Goal: Task Accomplishment & Management: Manage account settings

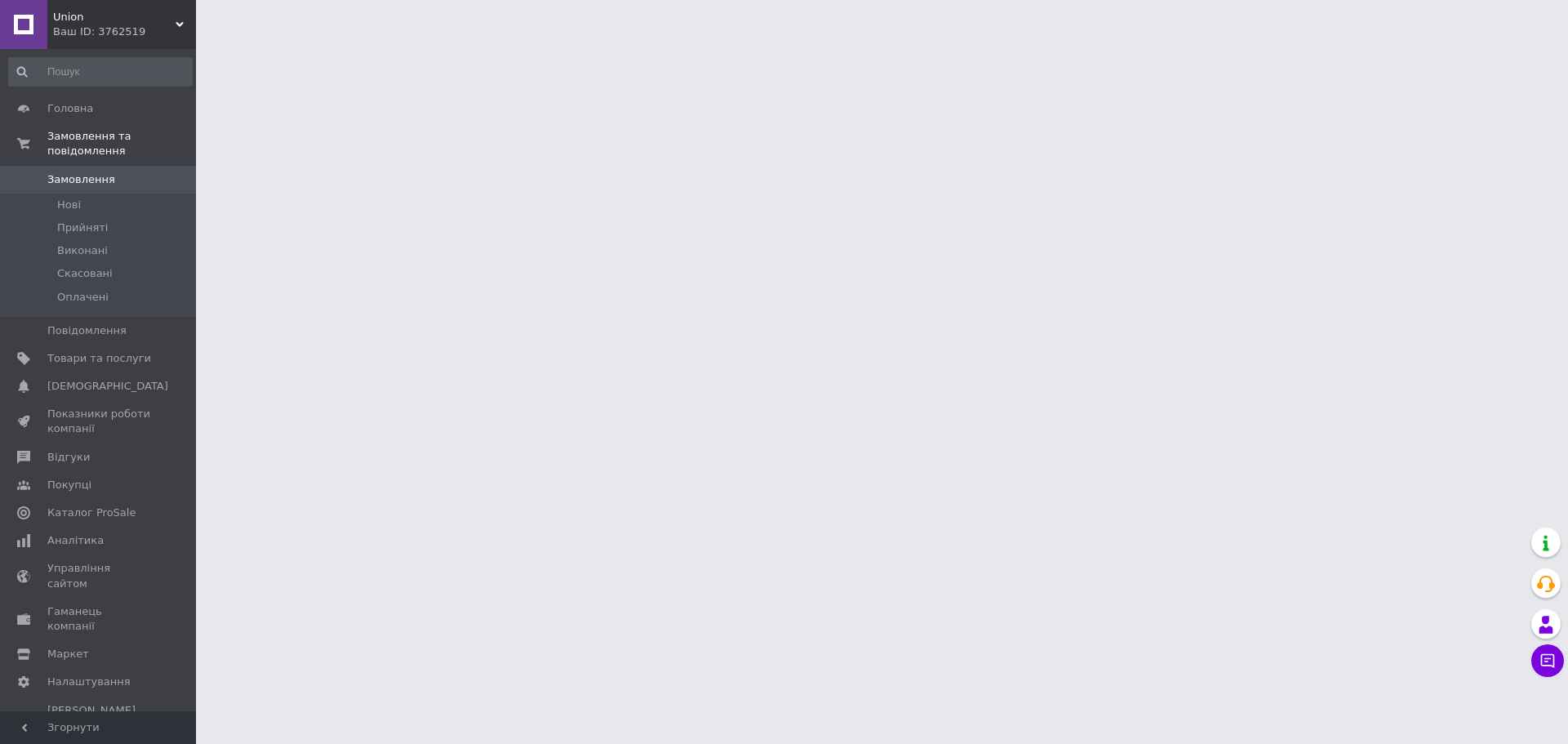
click at [165, 25] on div "Ваш ID: 3762519" at bounding box center [124, 32] width 143 height 15
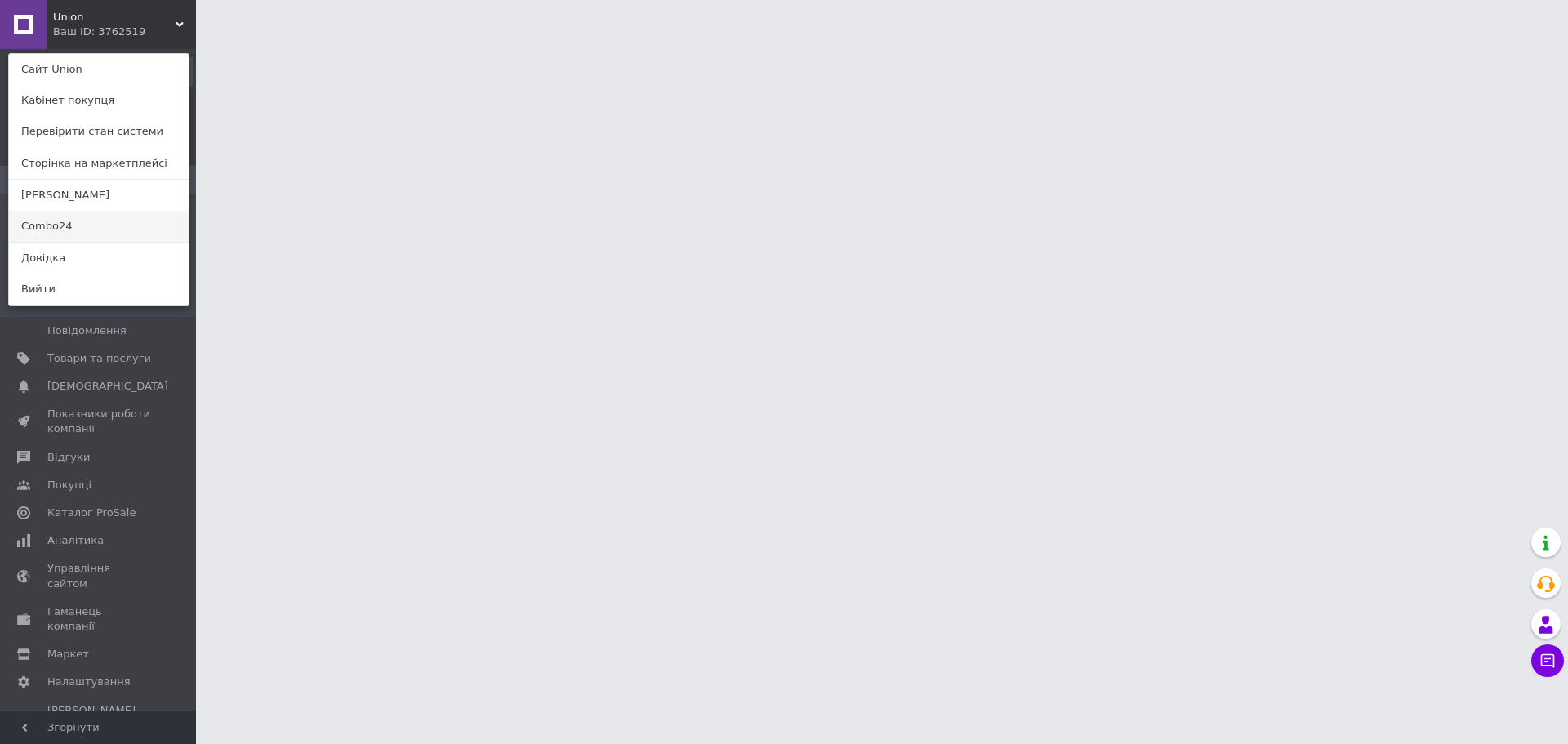
click at [98, 226] on link "Combo24" at bounding box center [99, 226] width 179 height 31
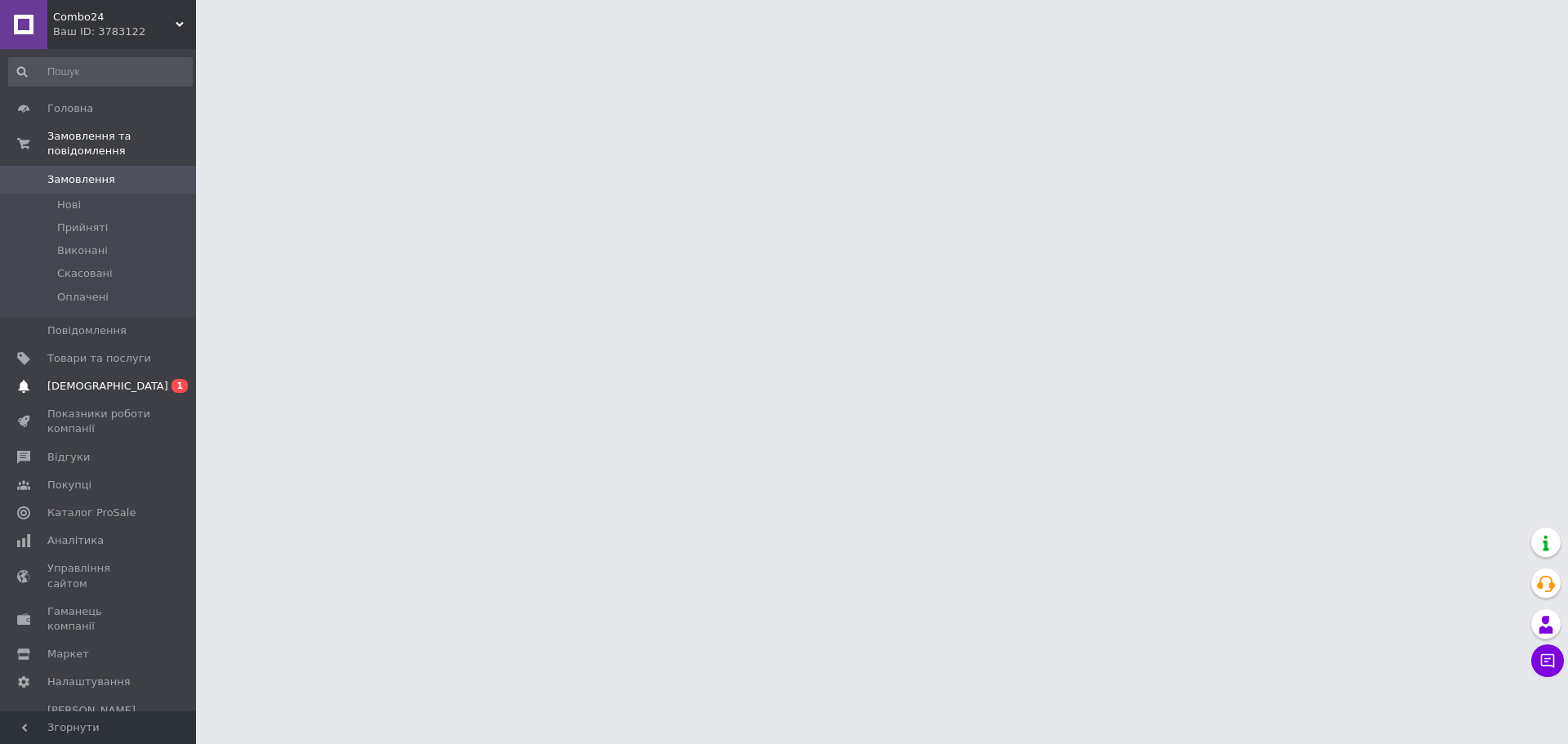
click at [101, 378] on span "[DEMOGRAPHIC_DATA]" at bounding box center [107, 385] width 121 height 15
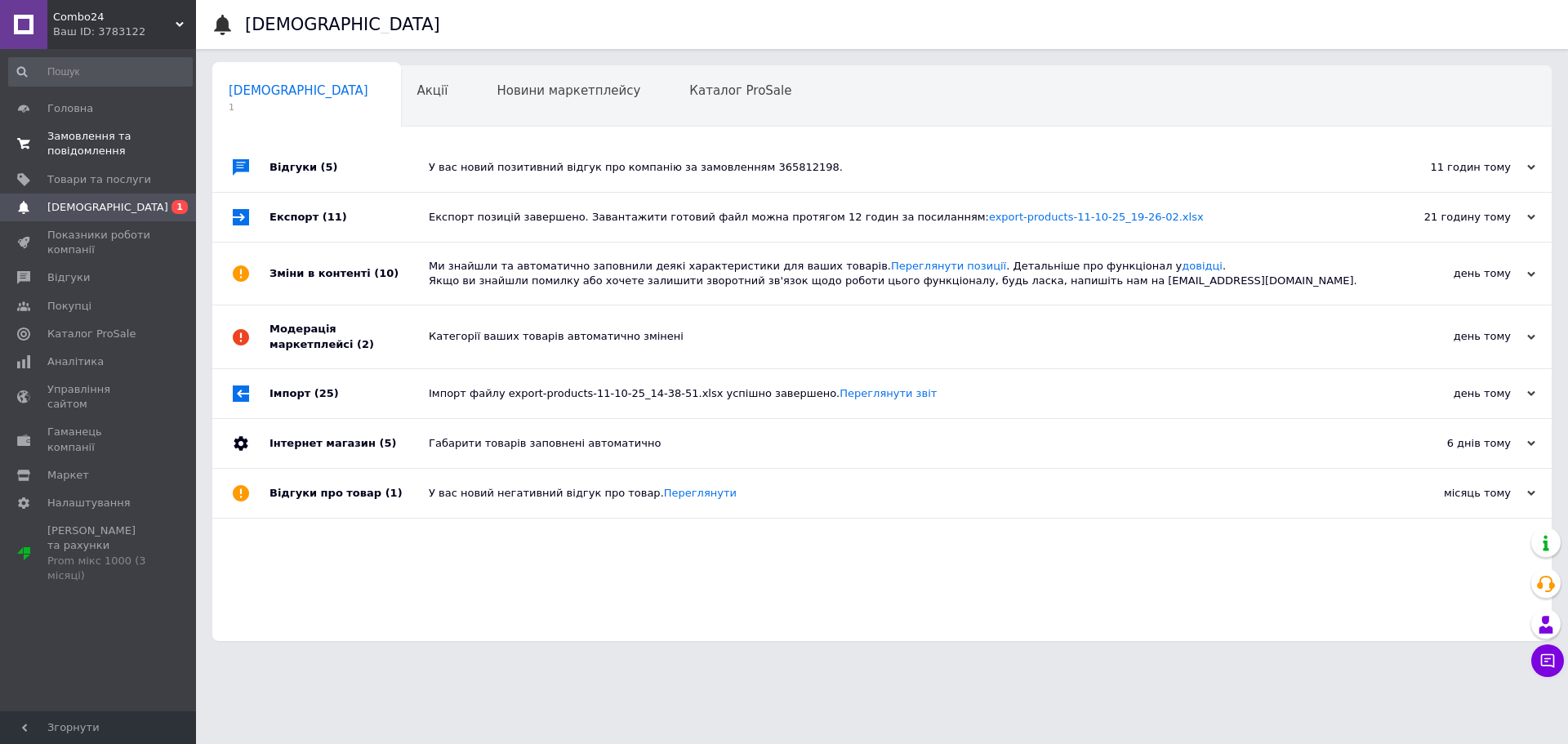
click at [101, 140] on span "Замовлення та повідомлення" at bounding box center [99, 144] width 103 height 30
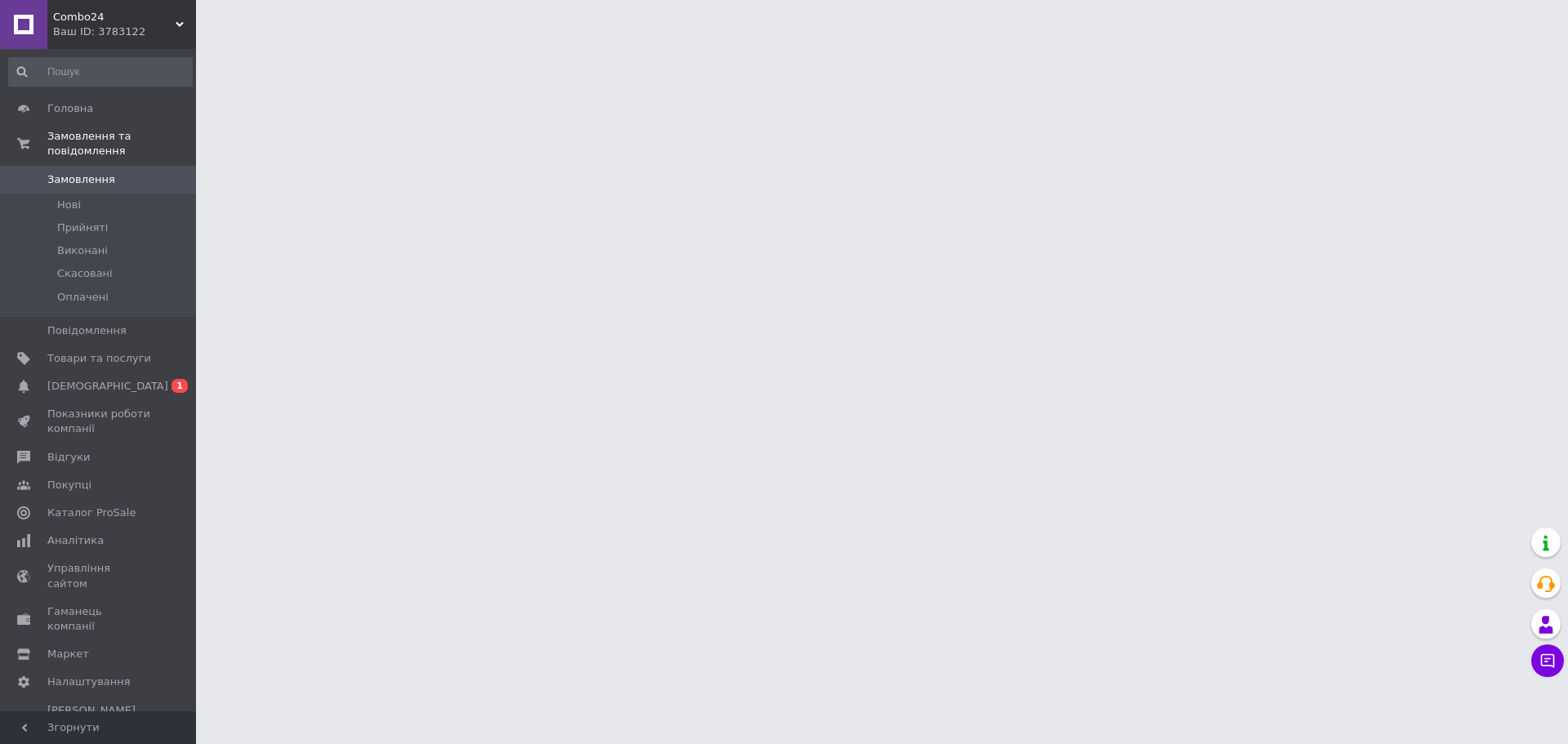
click at [122, 16] on span "Combo24" at bounding box center [114, 17] width 122 height 15
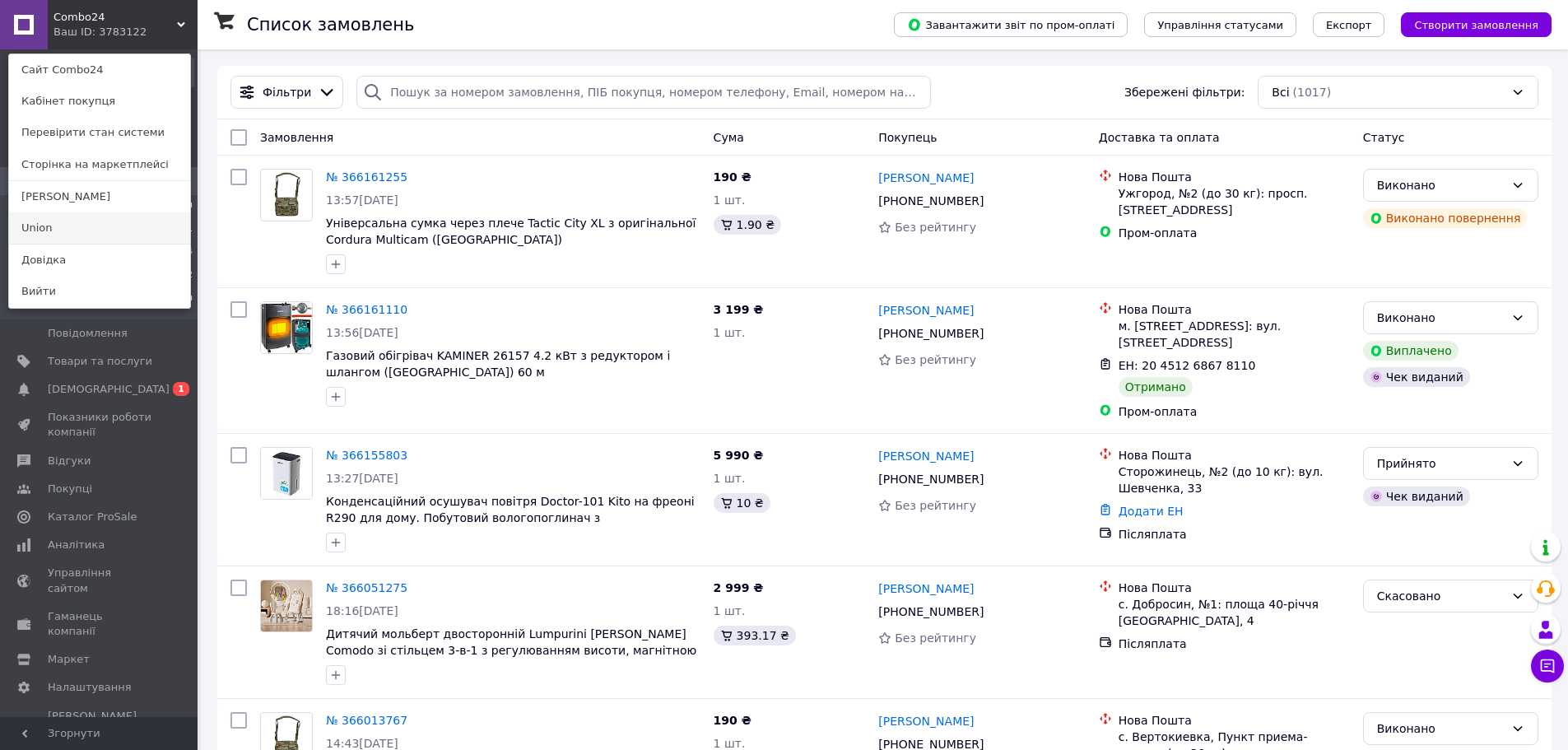
click at [127, 227] on link "Union" at bounding box center [99, 227] width 181 height 31
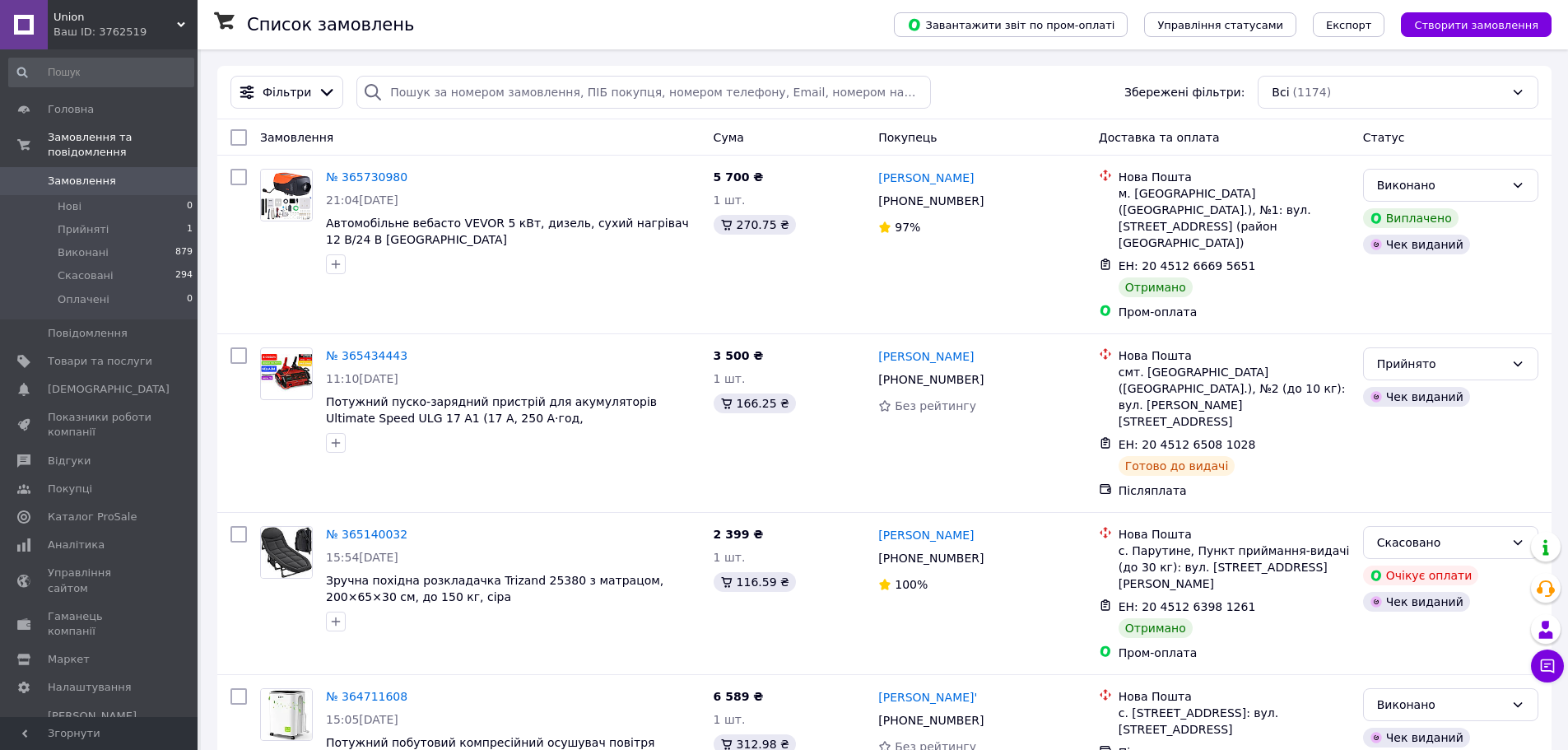
click at [170, 18] on span "Union" at bounding box center [115, 17] width 123 height 15
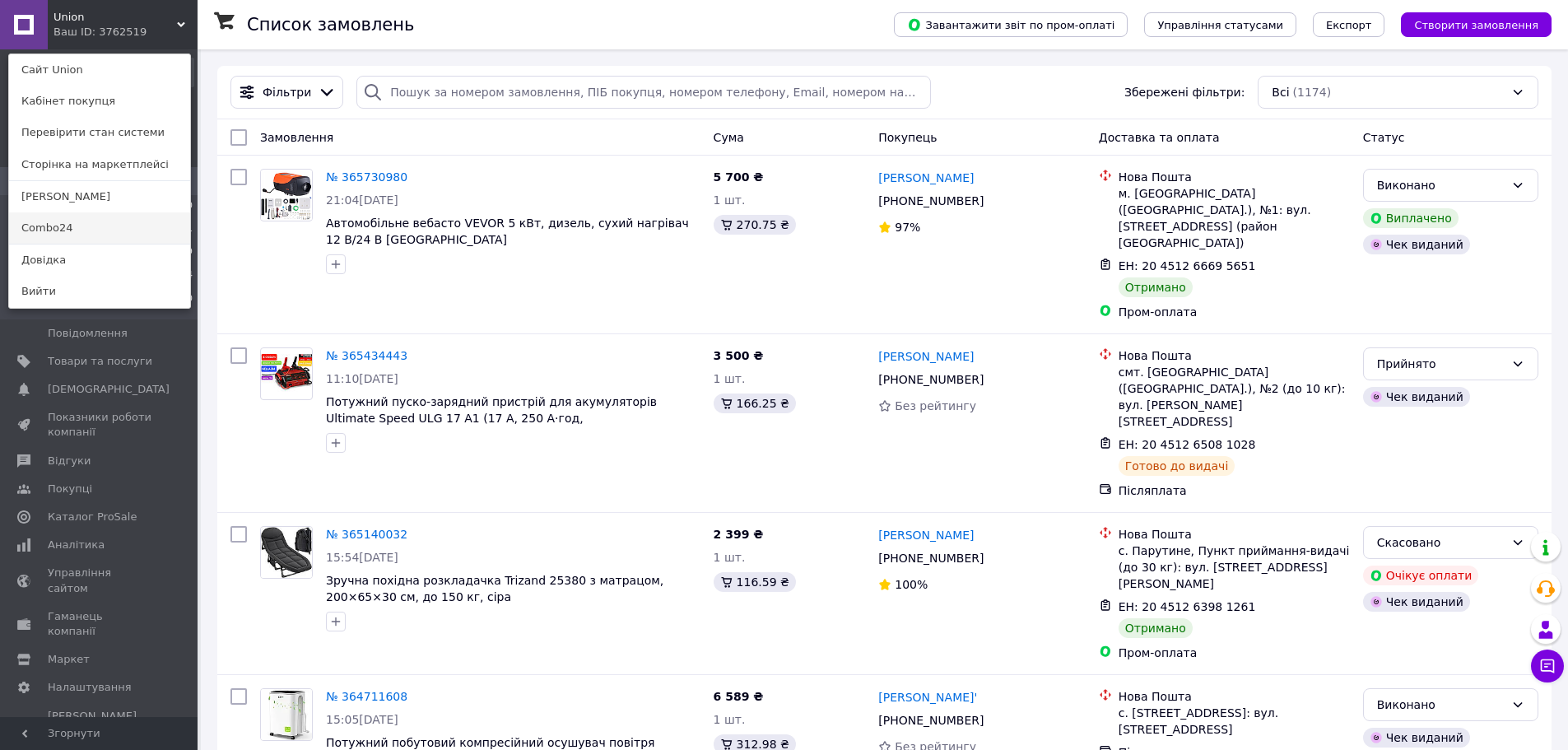
click at [81, 224] on link "Combo24" at bounding box center [99, 227] width 181 height 31
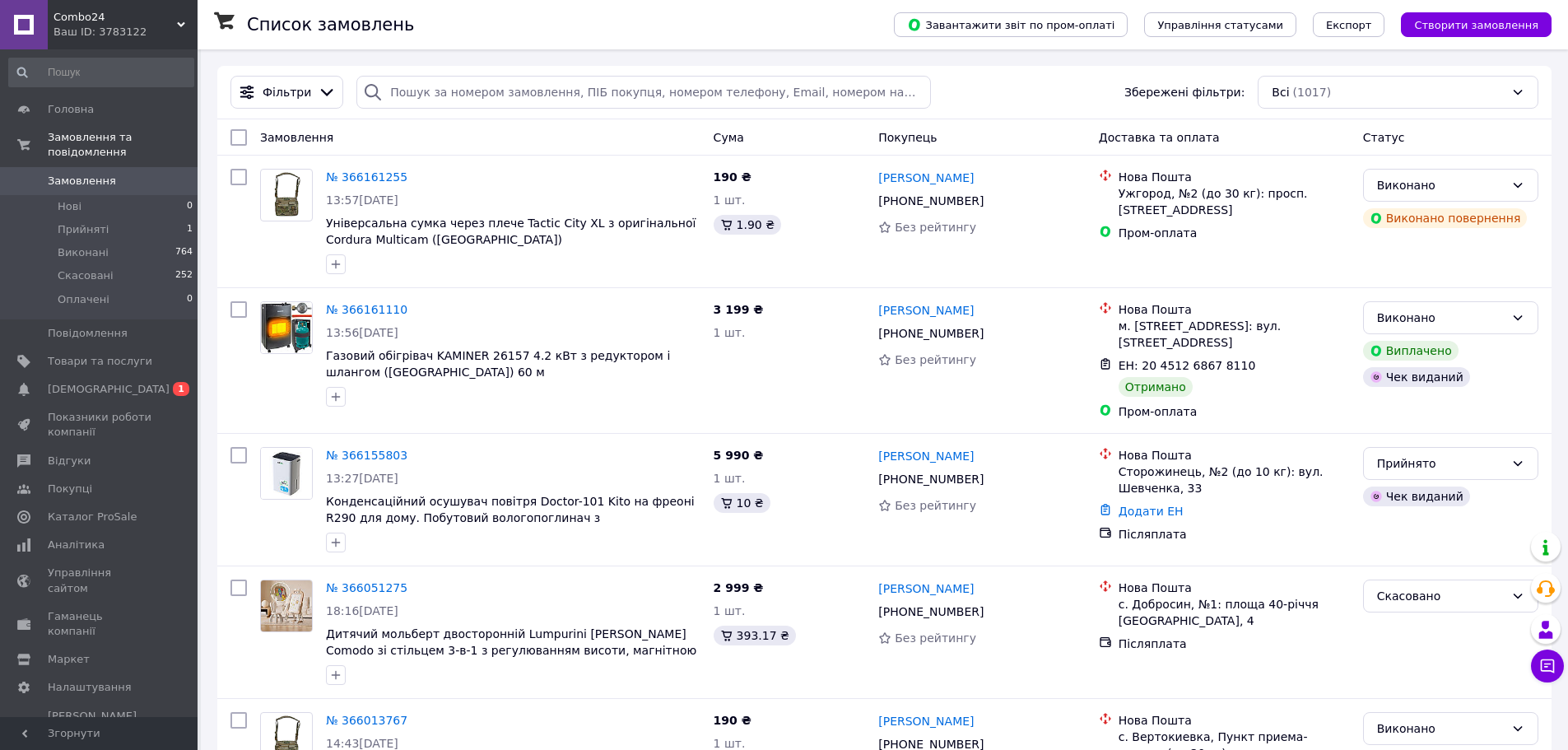
click at [172, 27] on div "Ваш ID: 3783122" at bounding box center [125, 32] width 144 height 15
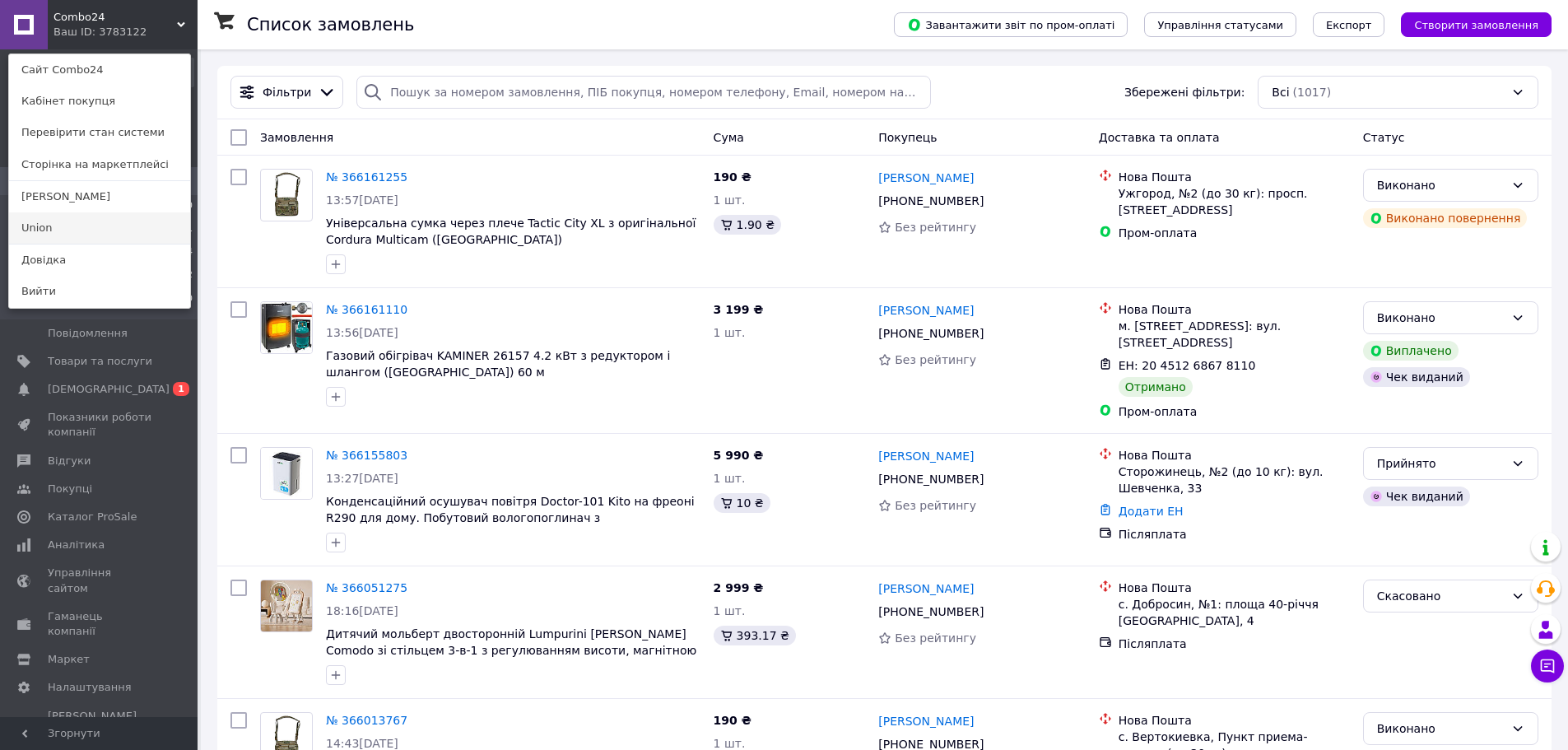
click at [115, 219] on link "Union" at bounding box center [99, 227] width 181 height 31
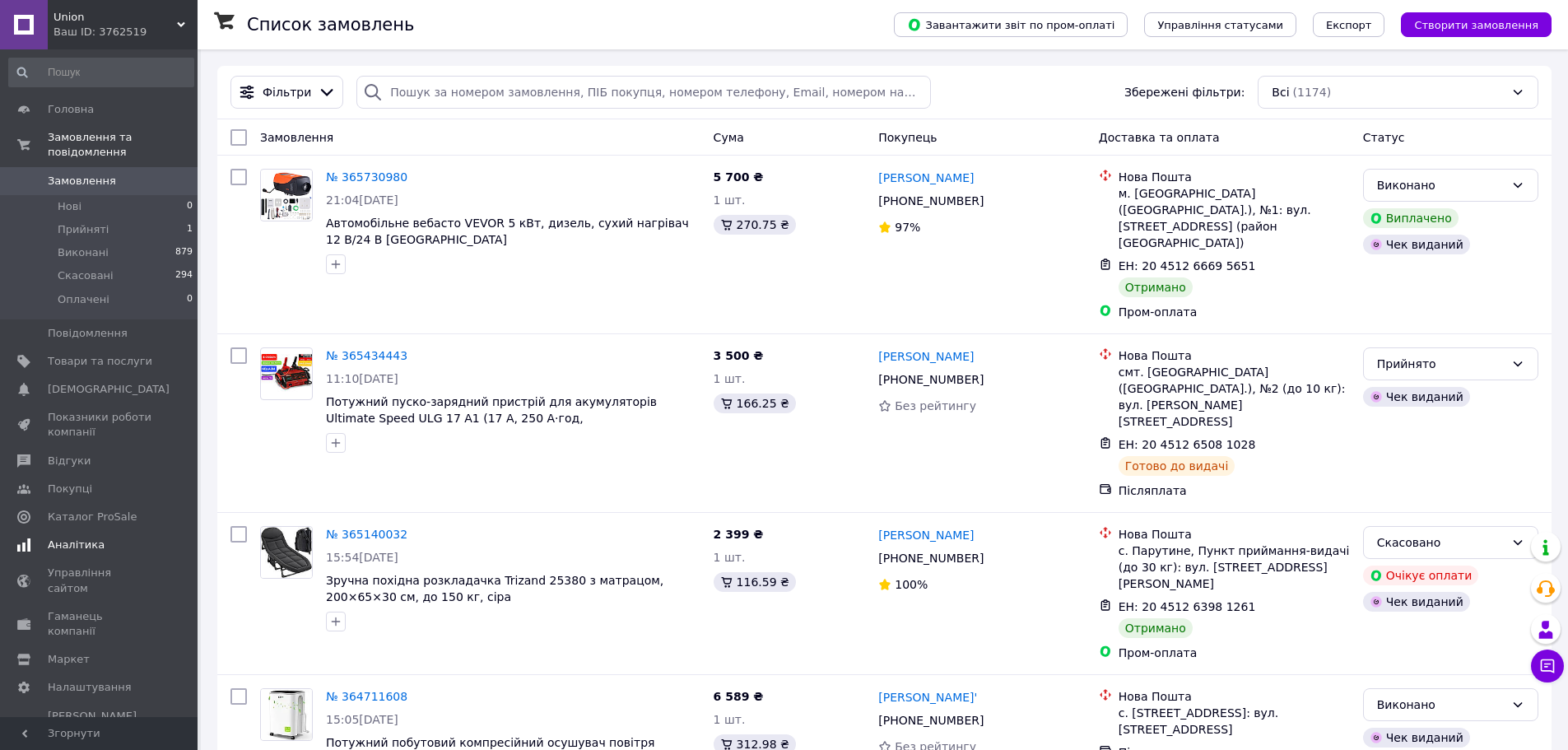
click at [103, 537] on span "Аналітика" at bounding box center [99, 544] width 104 height 15
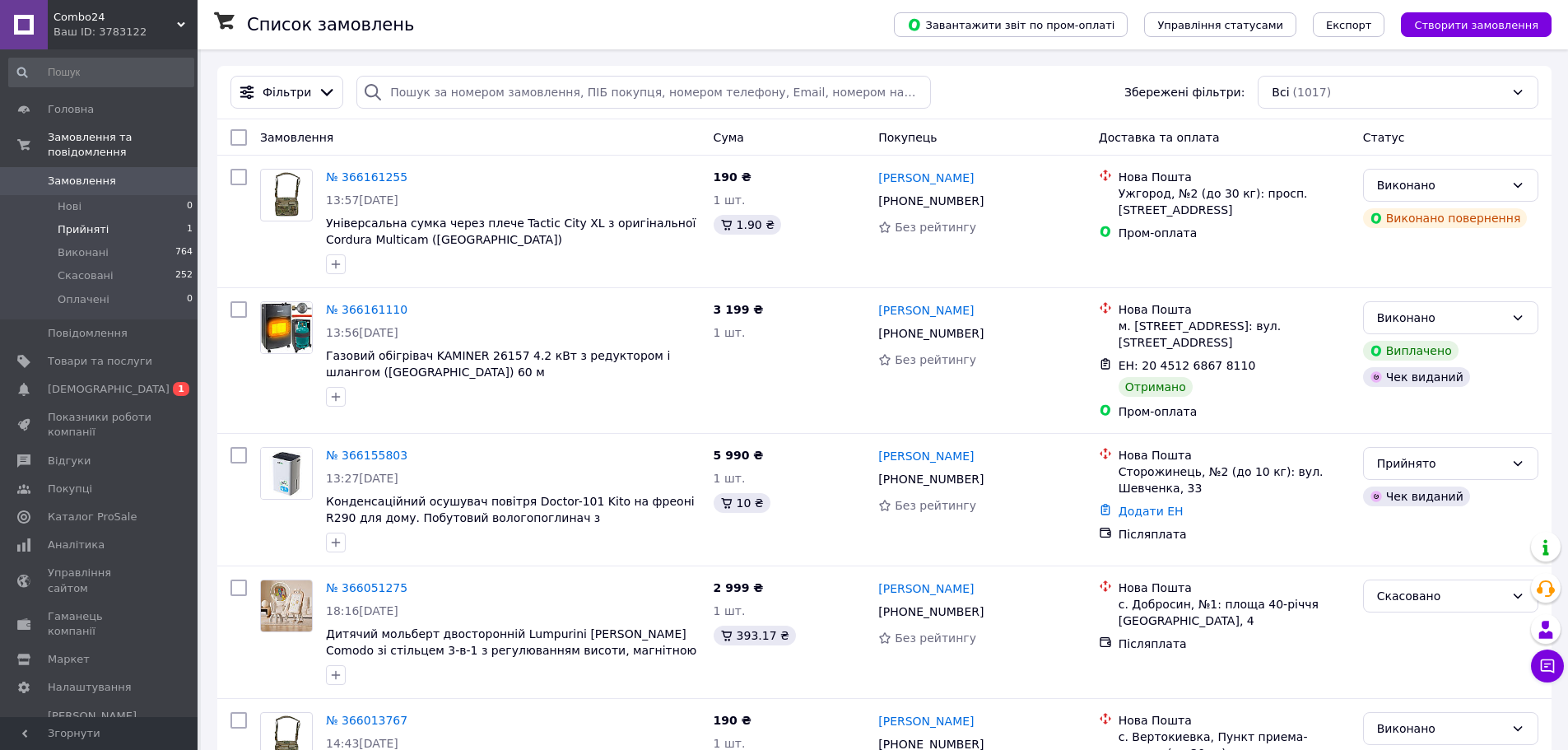
click at [120, 219] on li "Прийняті 1" at bounding box center [101, 229] width 203 height 23
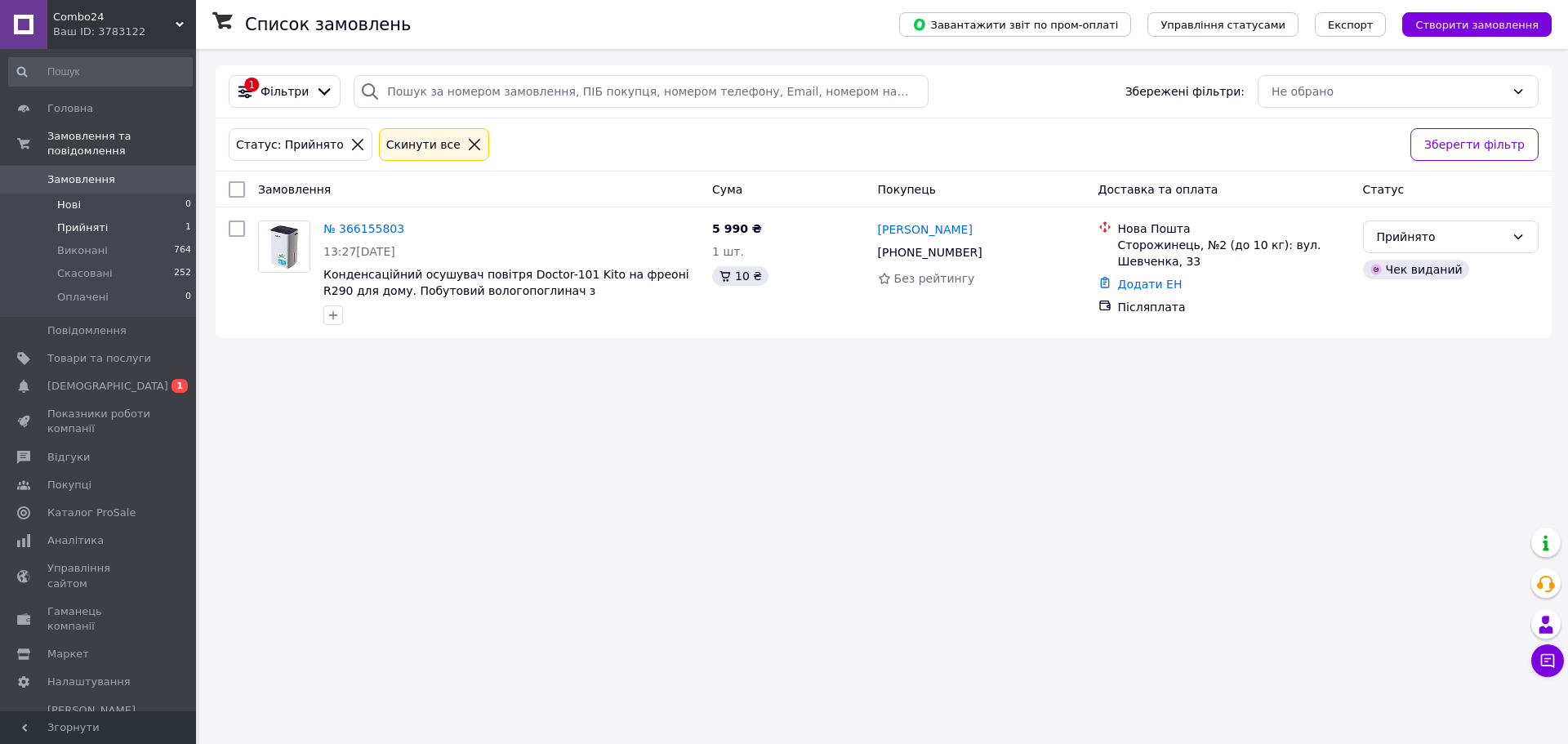
click at [82, 199] on li "Нові 0" at bounding box center [101, 204] width 201 height 23
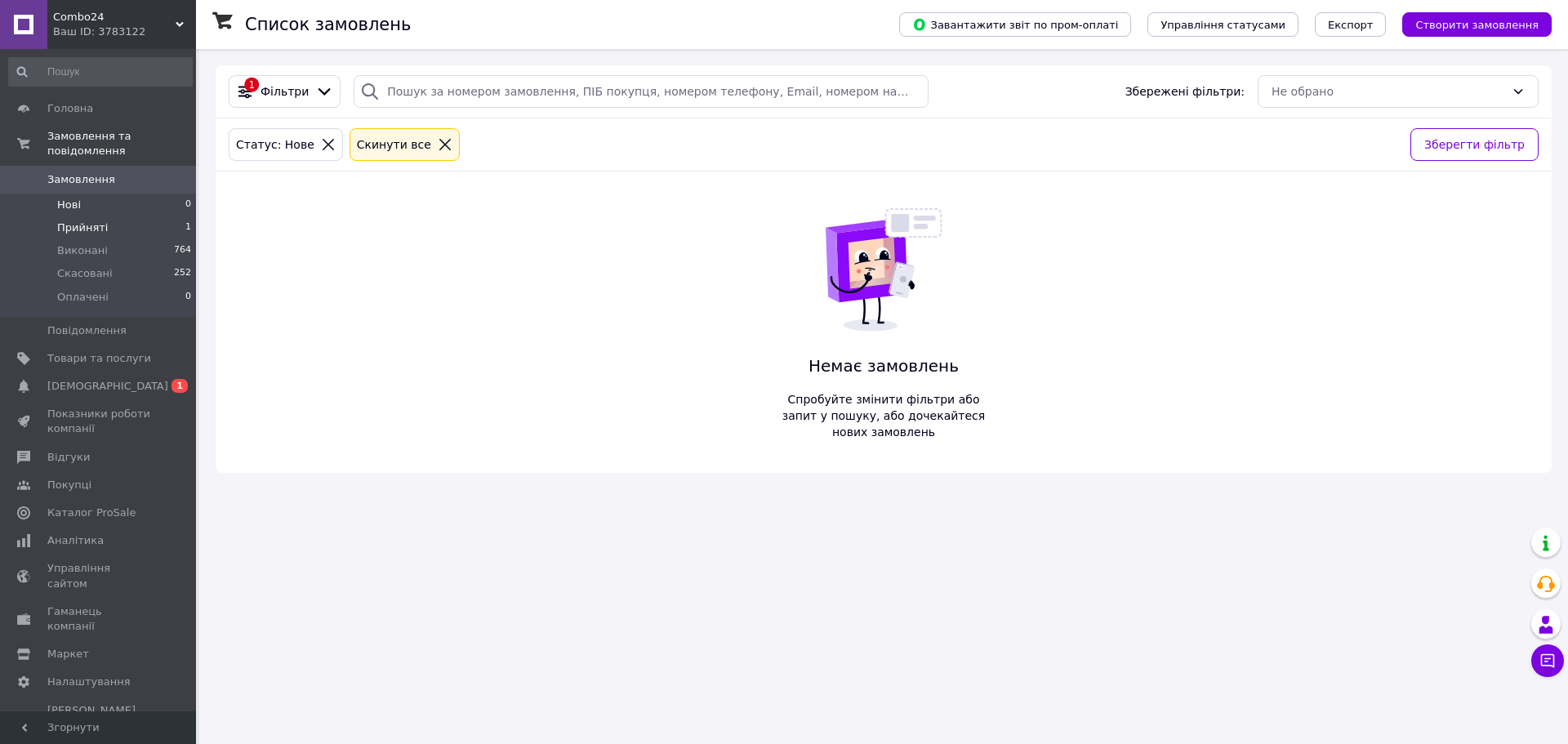
click at [79, 221] on span "Прийняті" at bounding box center [82, 228] width 50 height 15
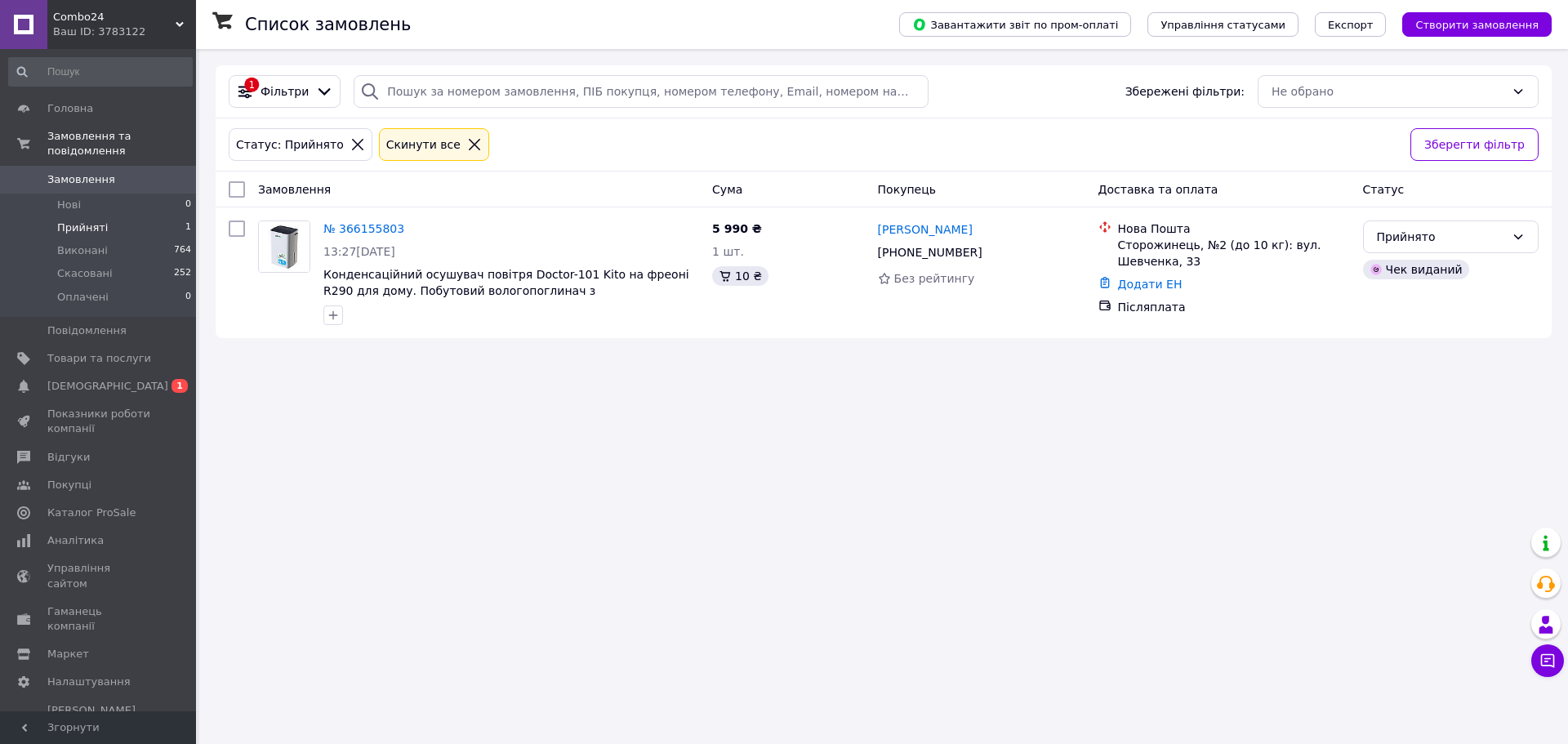
click at [162, 30] on div "Ваш ID: 3783122" at bounding box center [124, 32] width 143 height 15
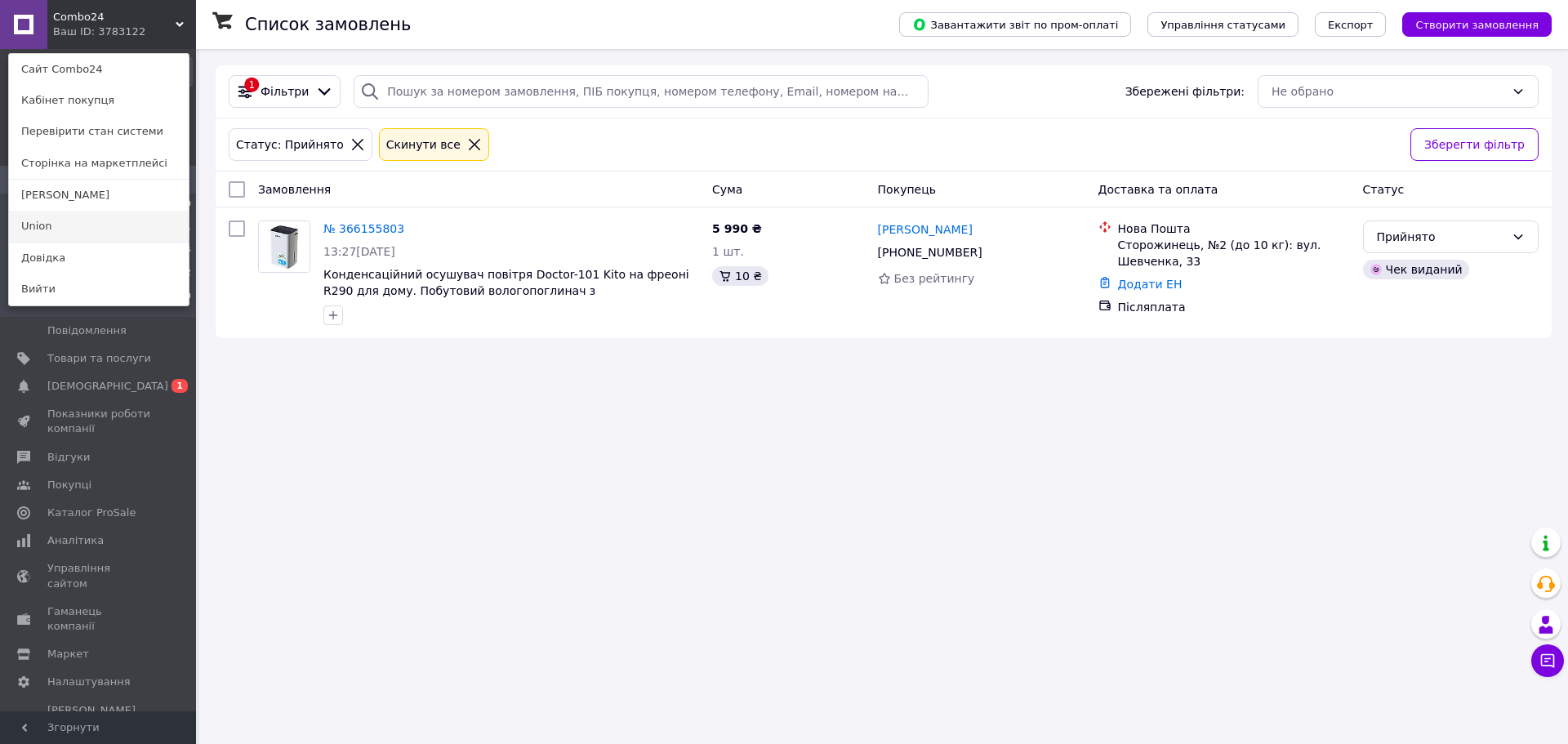
click at [82, 213] on link "Union" at bounding box center [99, 226] width 179 height 31
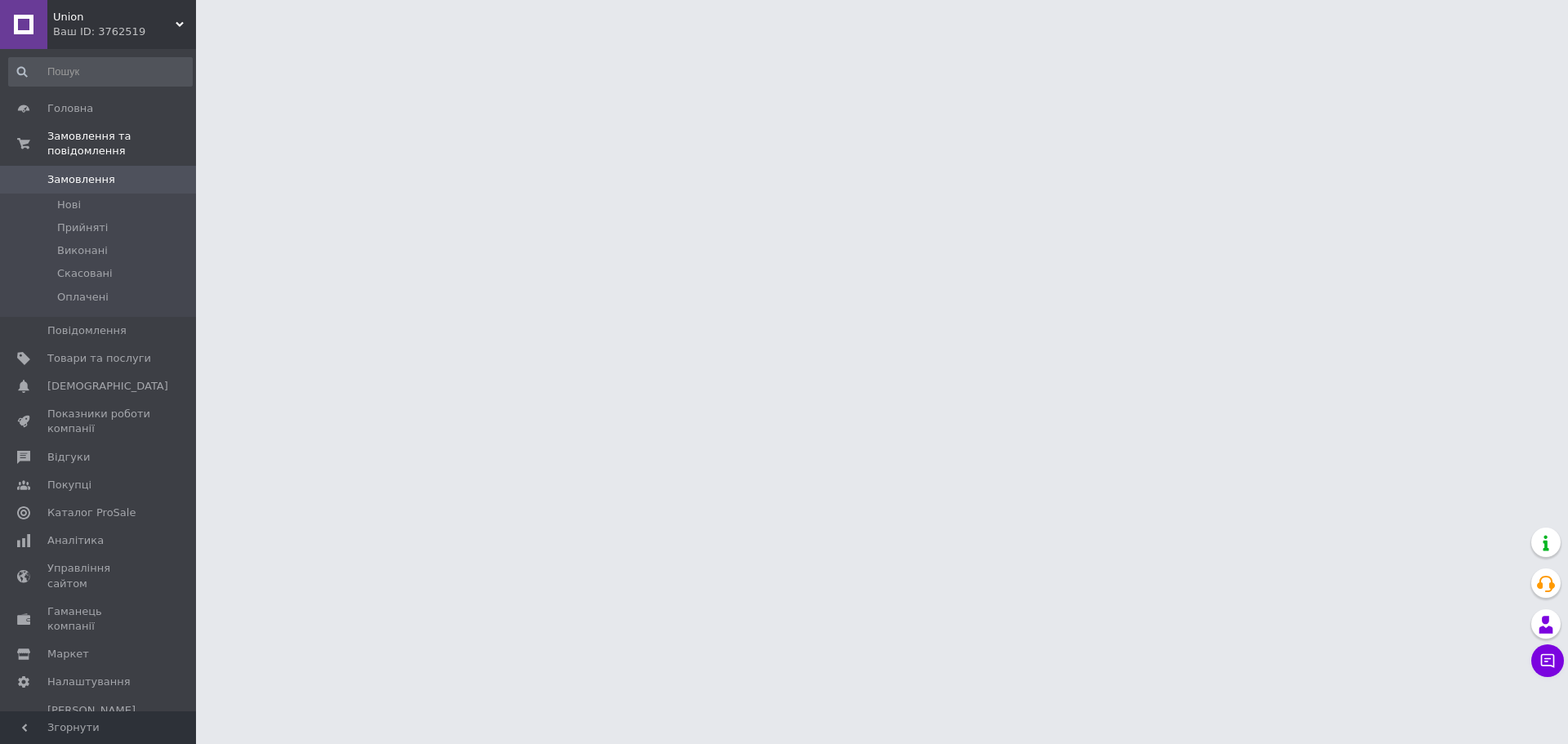
click at [166, 22] on span "Union" at bounding box center [114, 17] width 122 height 15
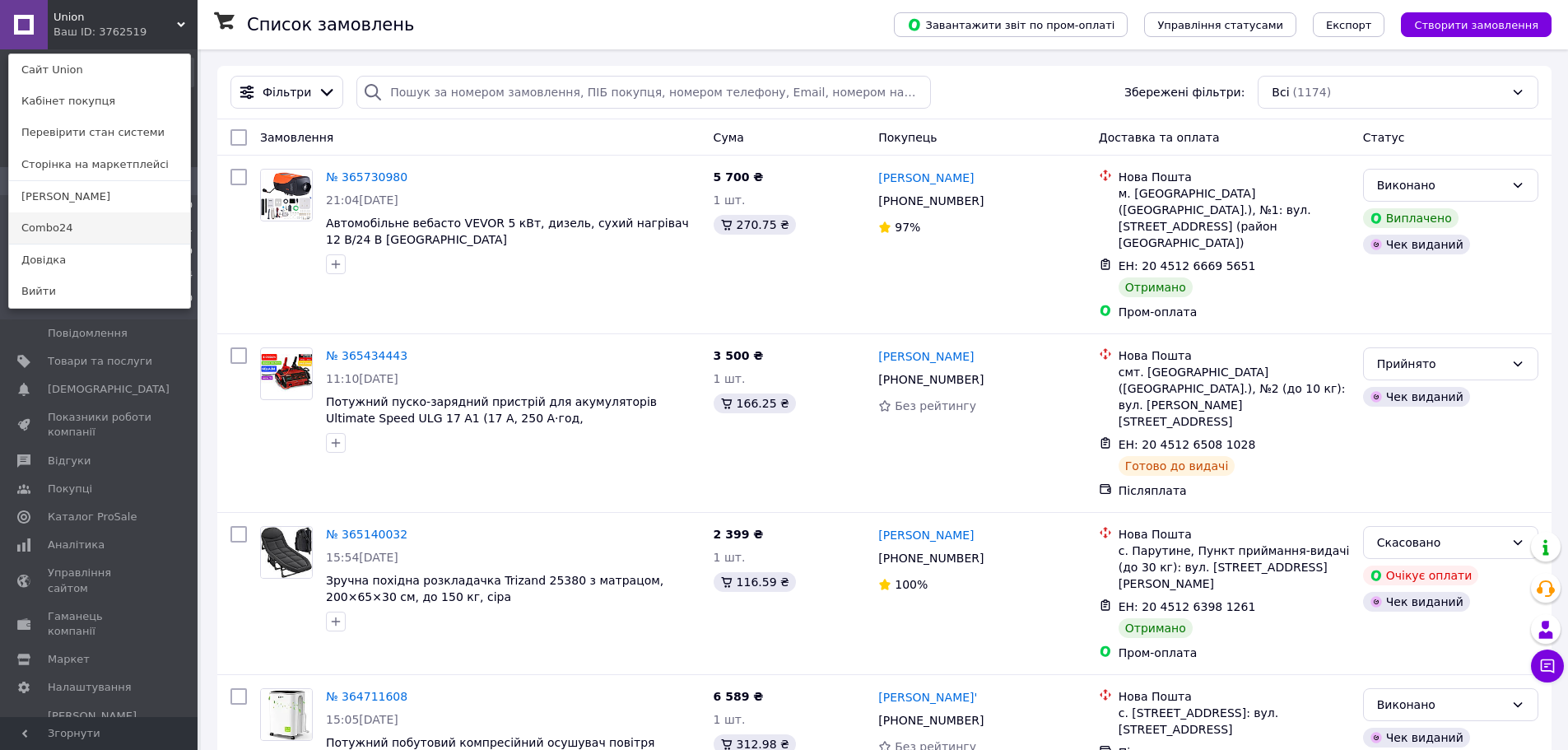
click at [117, 232] on link "Combo24" at bounding box center [99, 227] width 181 height 31
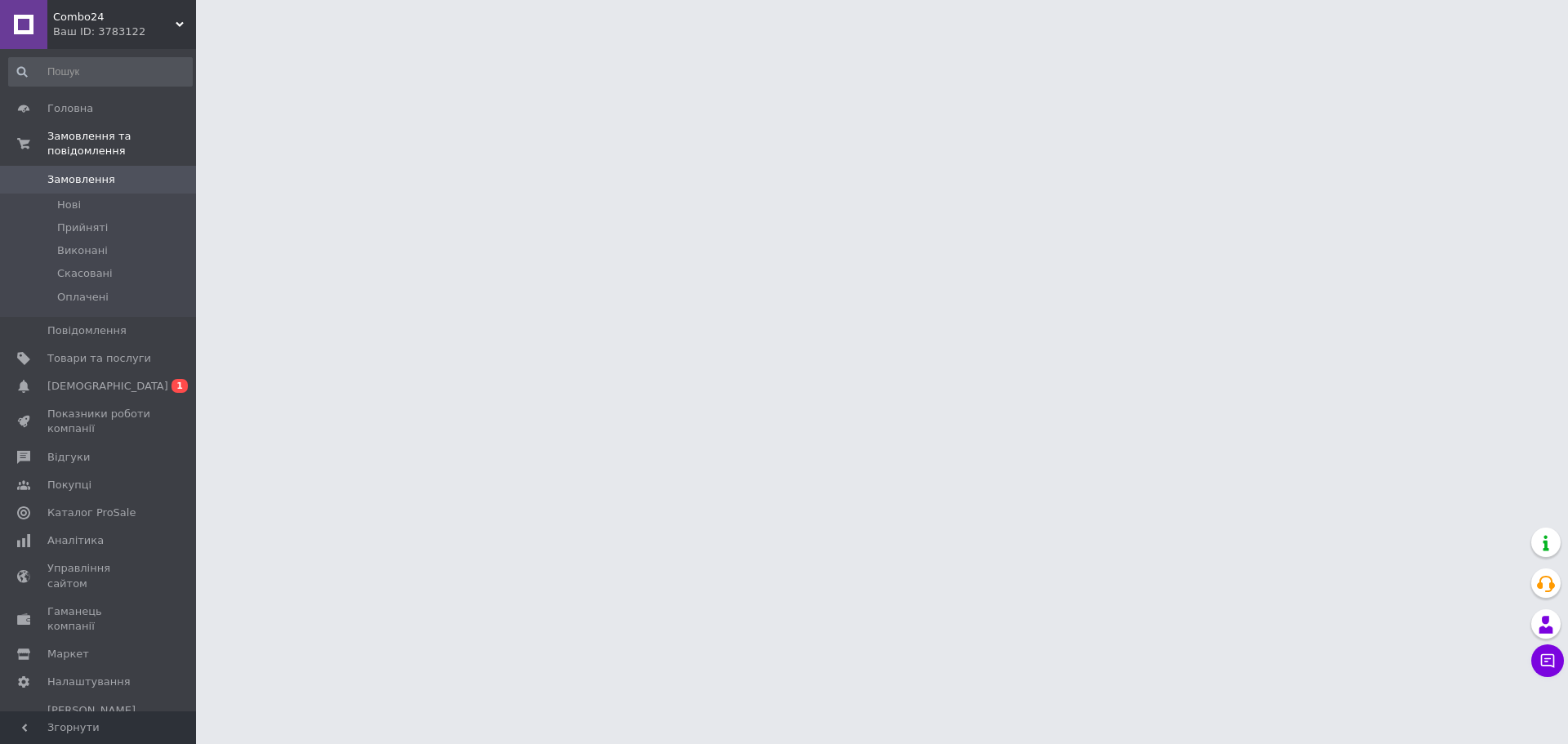
click at [165, 31] on div "Ваш ID: 3783122" at bounding box center [124, 32] width 143 height 15
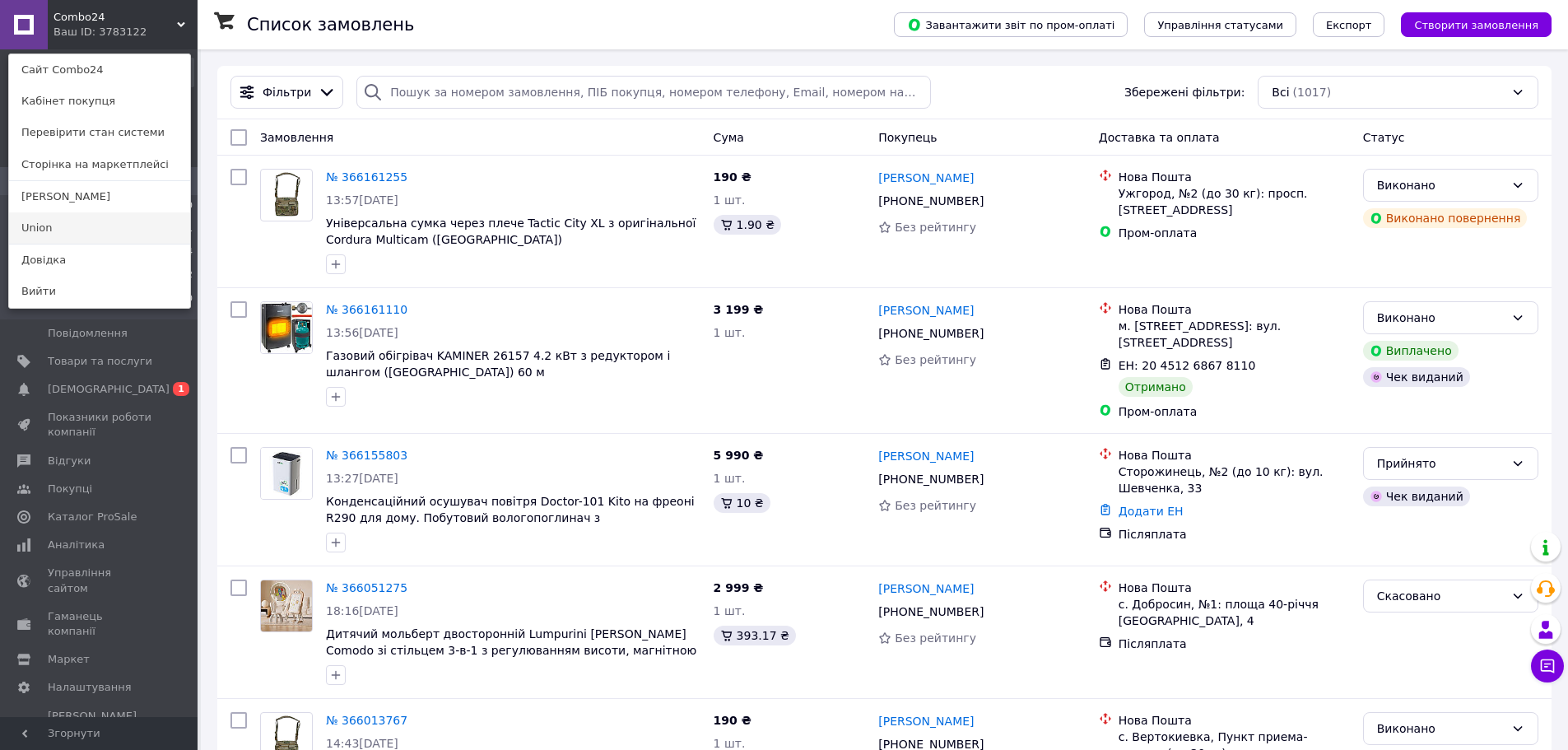
click at [126, 230] on link "Union" at bounding box center [99, 227] width 181 height 31
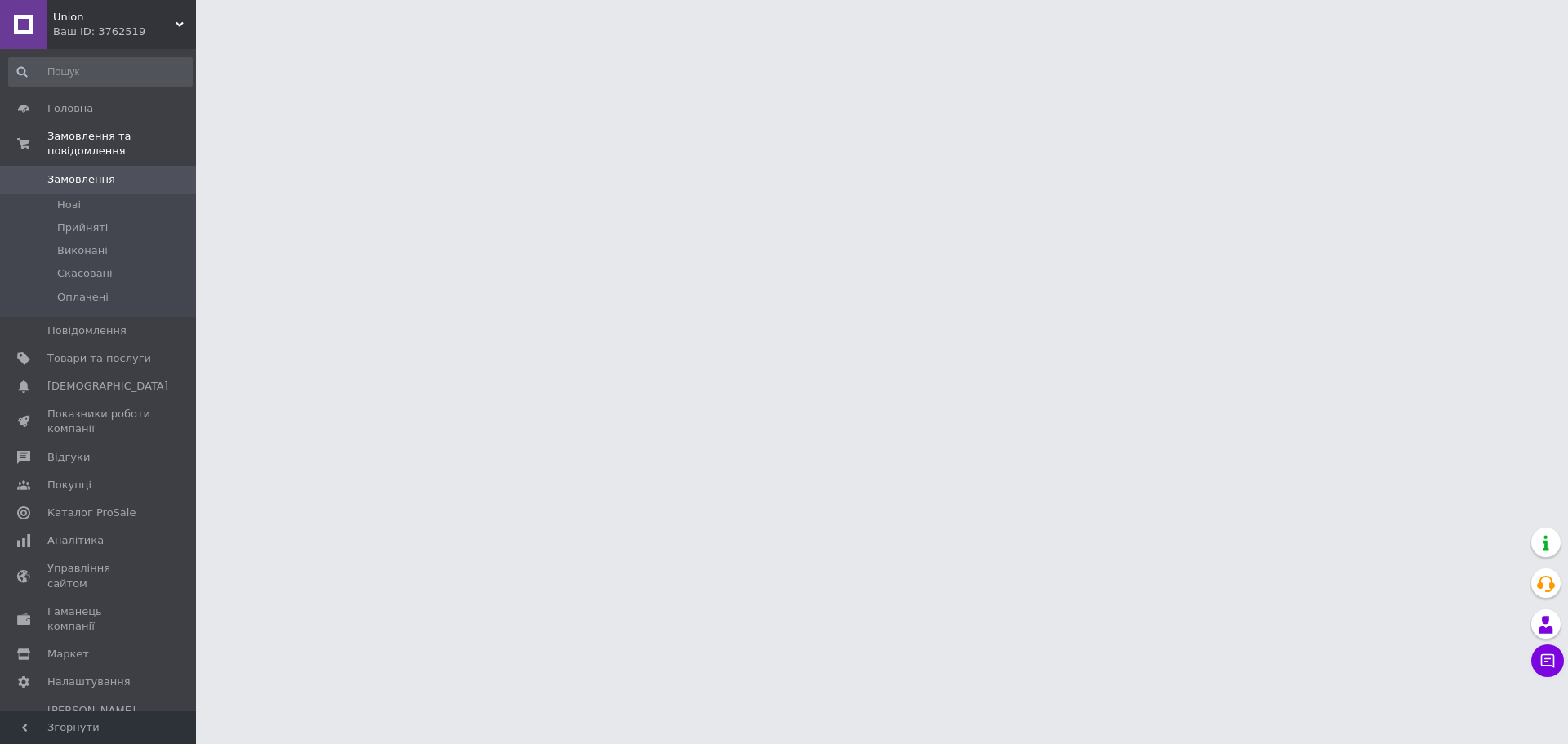
click at [181, 12] on div "Union Ваш ID: 3762519" at bounding box center [121, 25] width 149 height 49
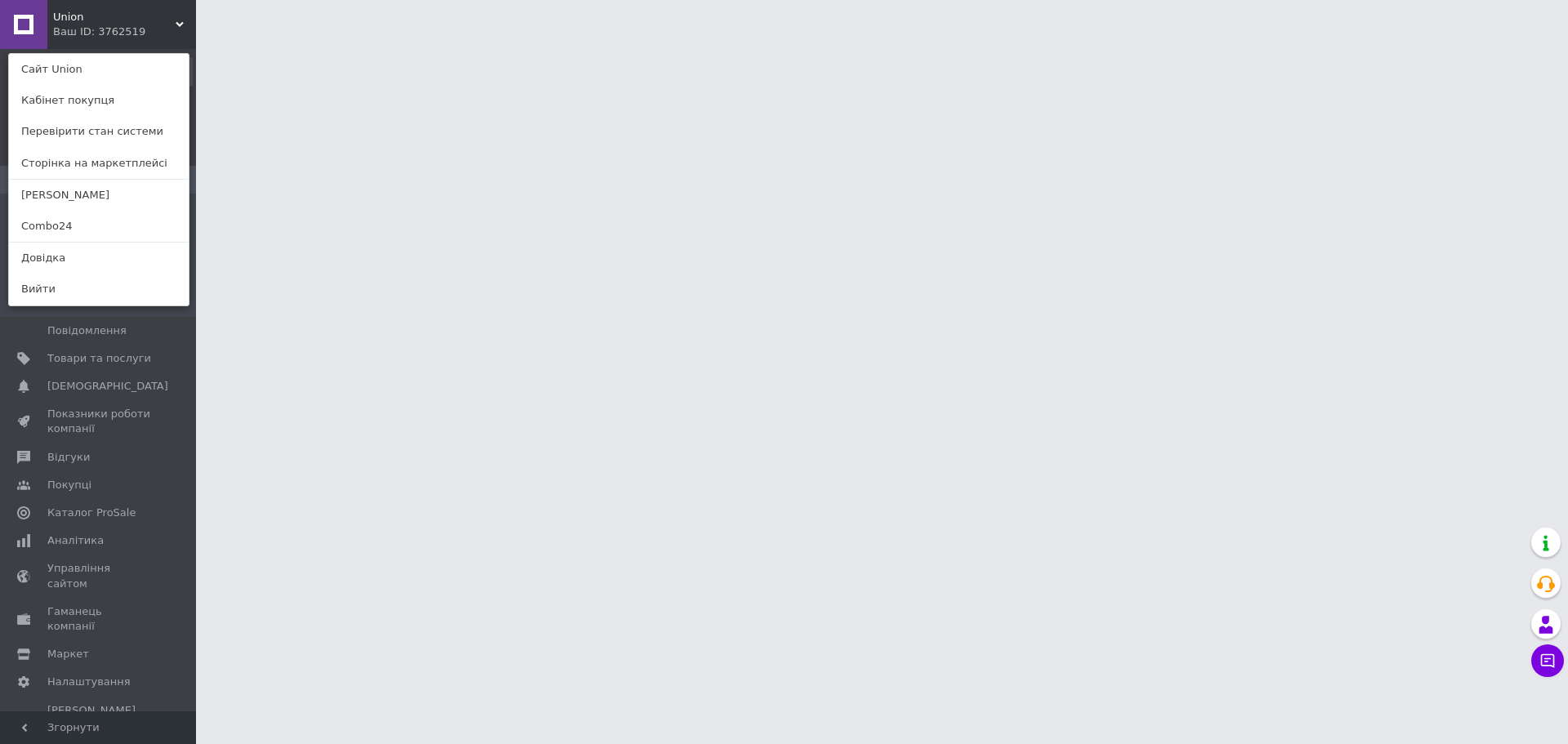
click at [98, 226] on link "Combo24" at bounding box center [99, 226] width 179 height 31
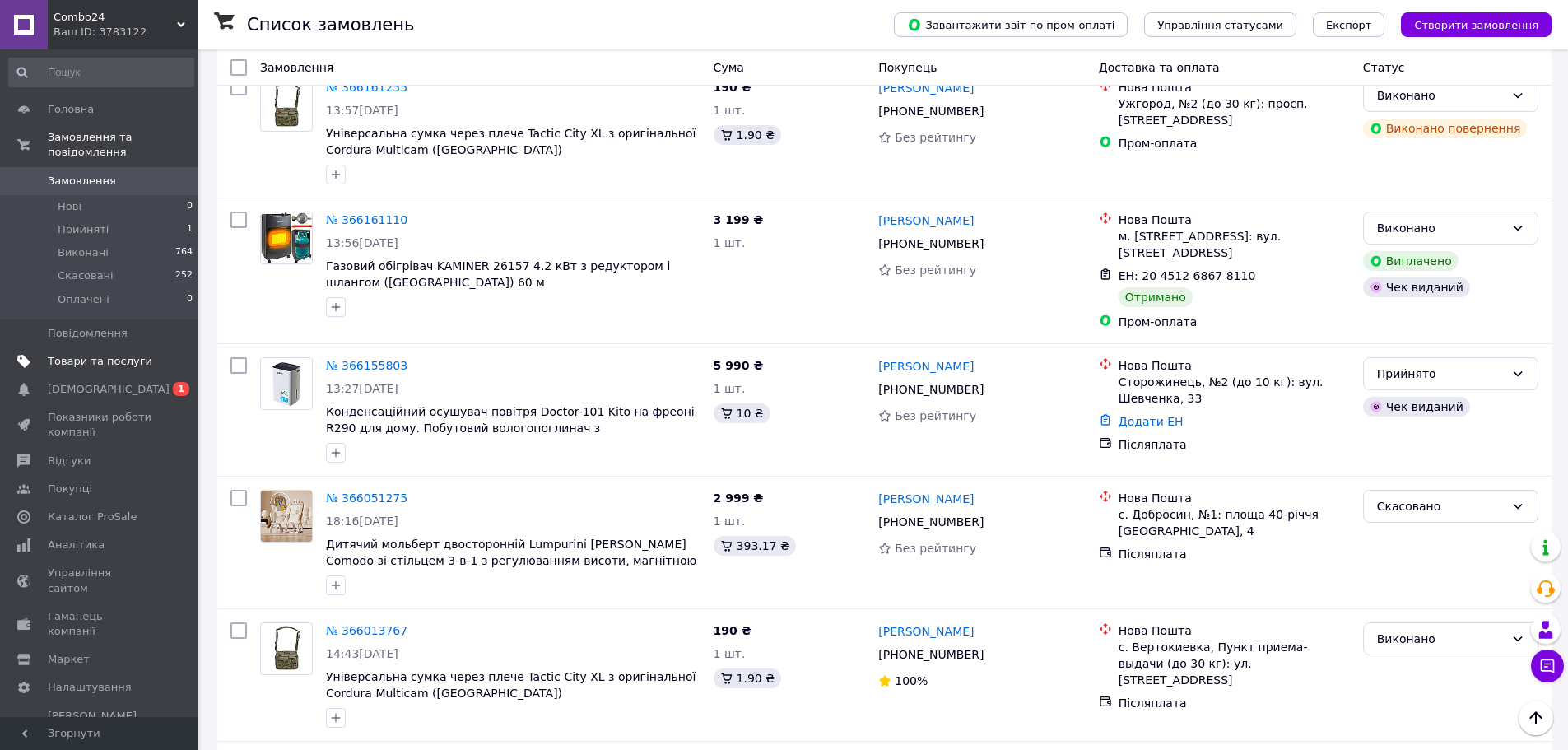
scroll to position [82, 0]
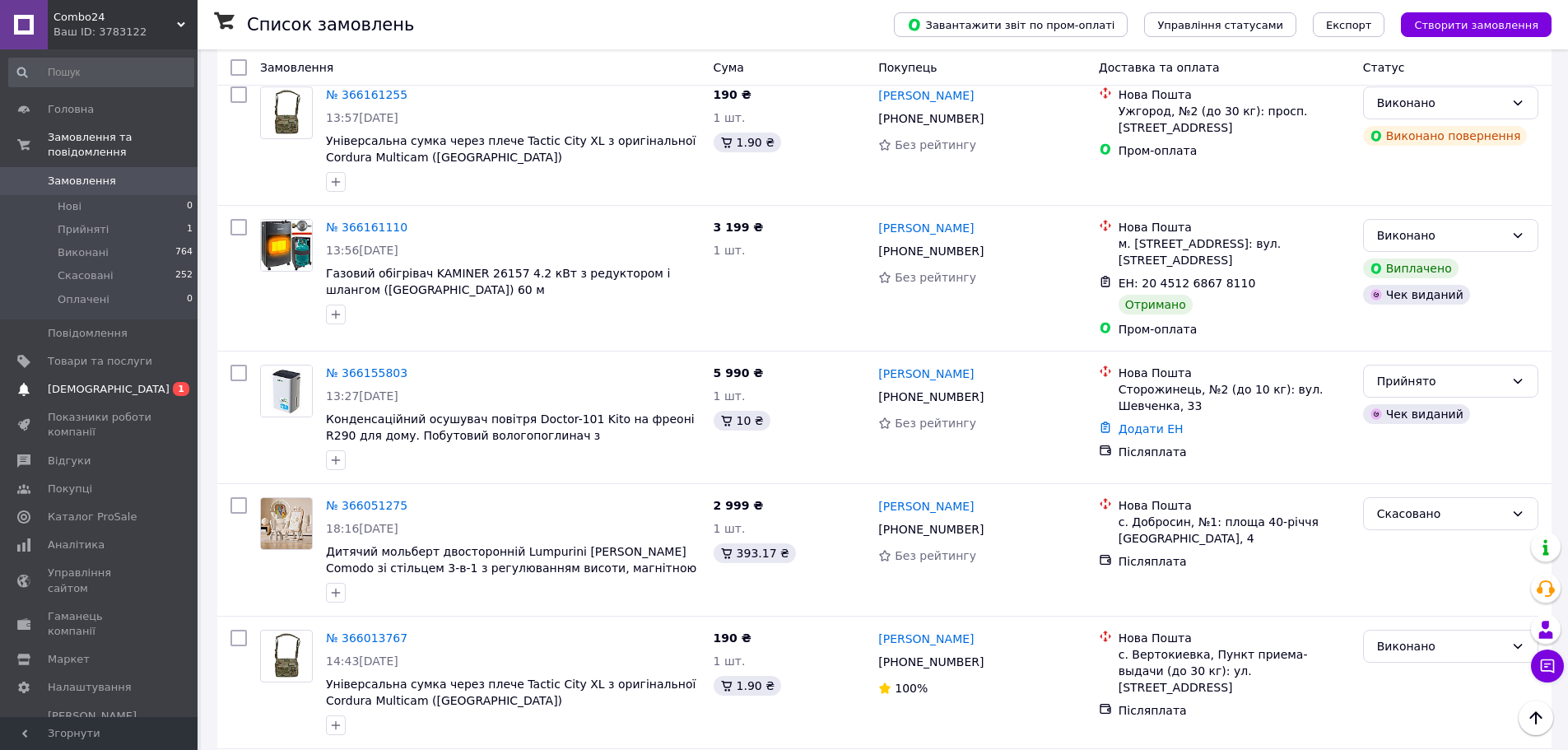
click at [103, 381] on span "[DEMOGRAPHIC_DATA]" at bounding box center [108, 388] width 122 height 15
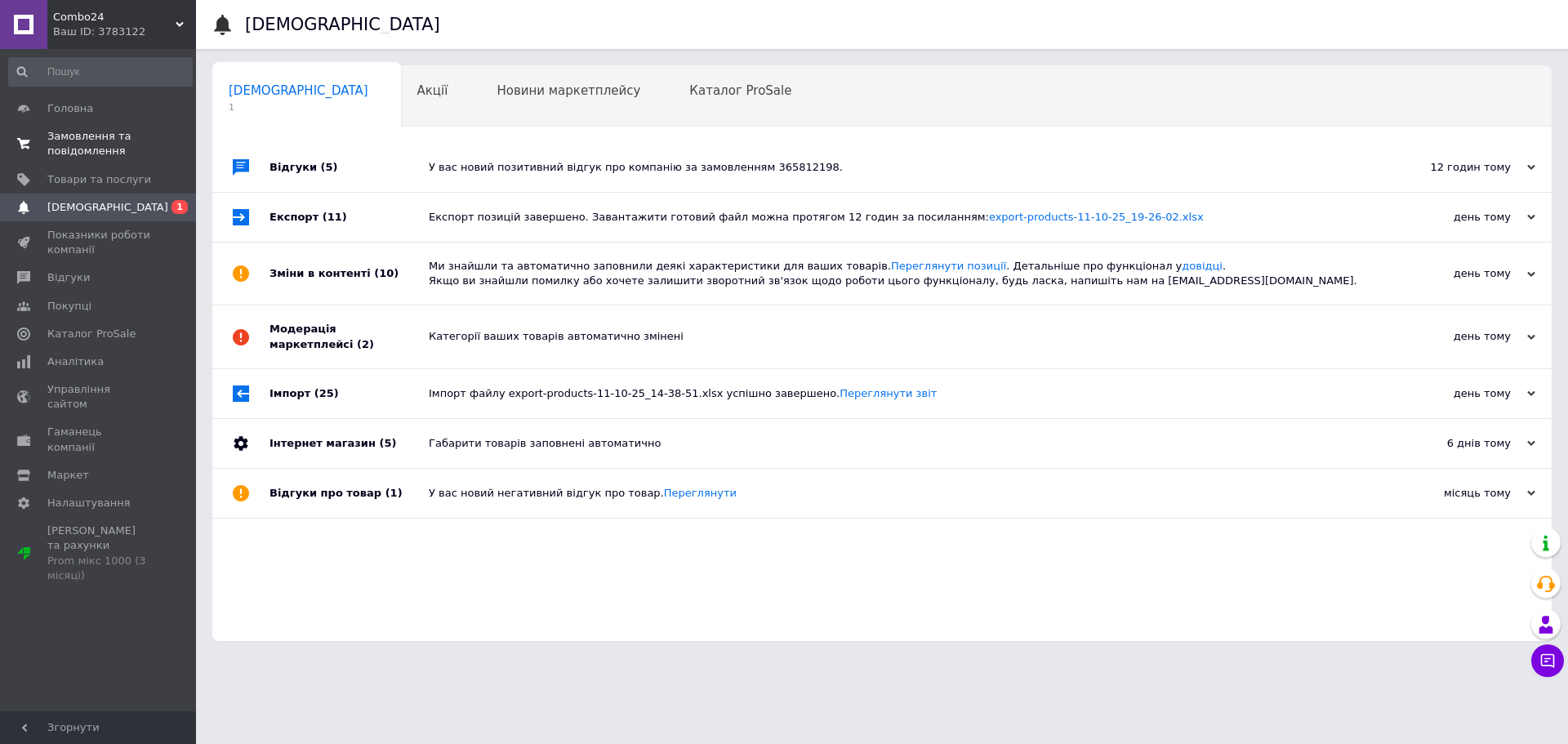
click at [138, 155] on span "Замовлення та повідомлення" at bounding box center [99, 144] width 103 height 30
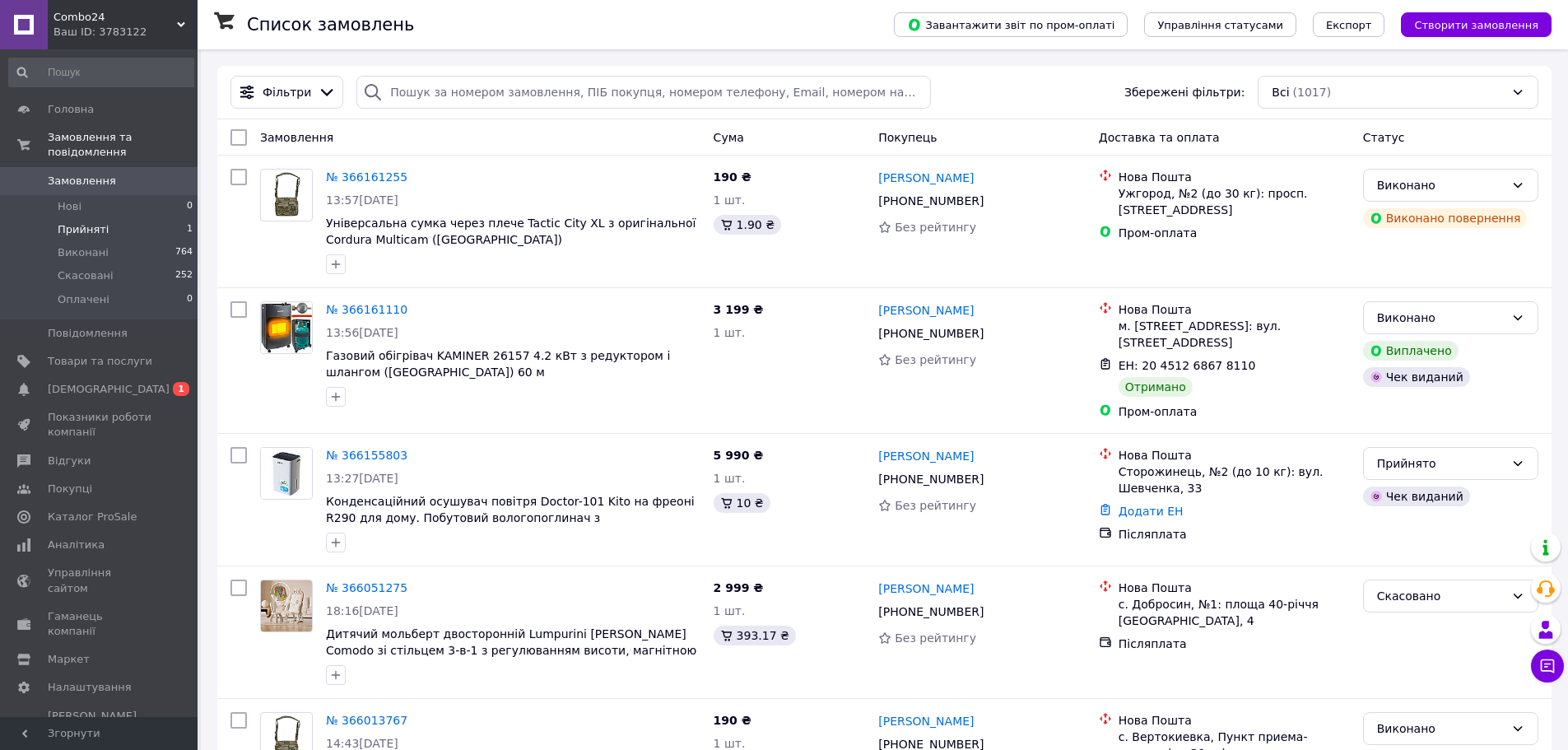
click at [103, 219] on li "Прийняті 1" at bounding box center [101, 229] width 203 height 23
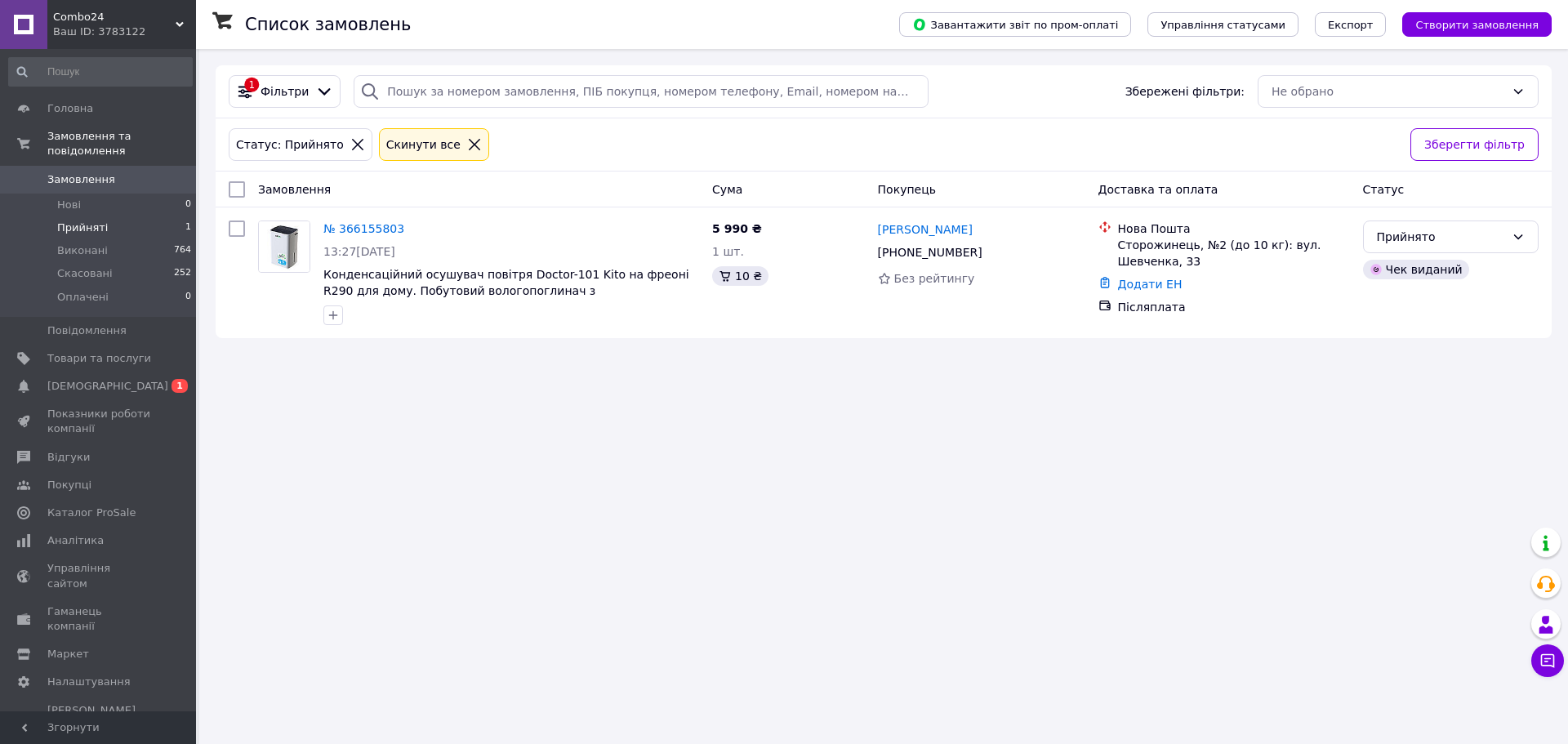
click at [137, 15] on span "Combo24" at bounding box center [114, 17] width 122 height 15
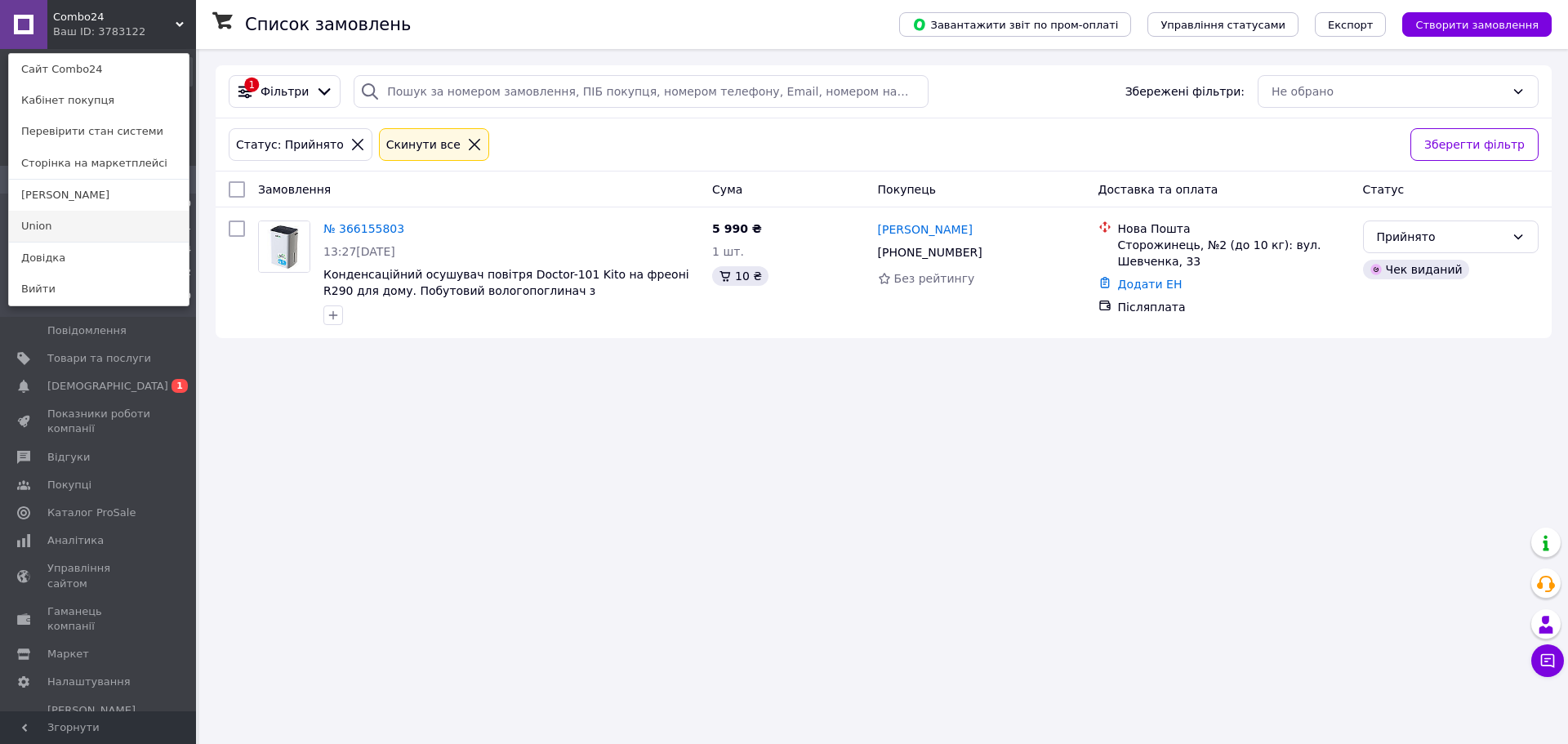
click at [88, 222] on link "Union" at bounding box center [99, 226] width 179 height 31
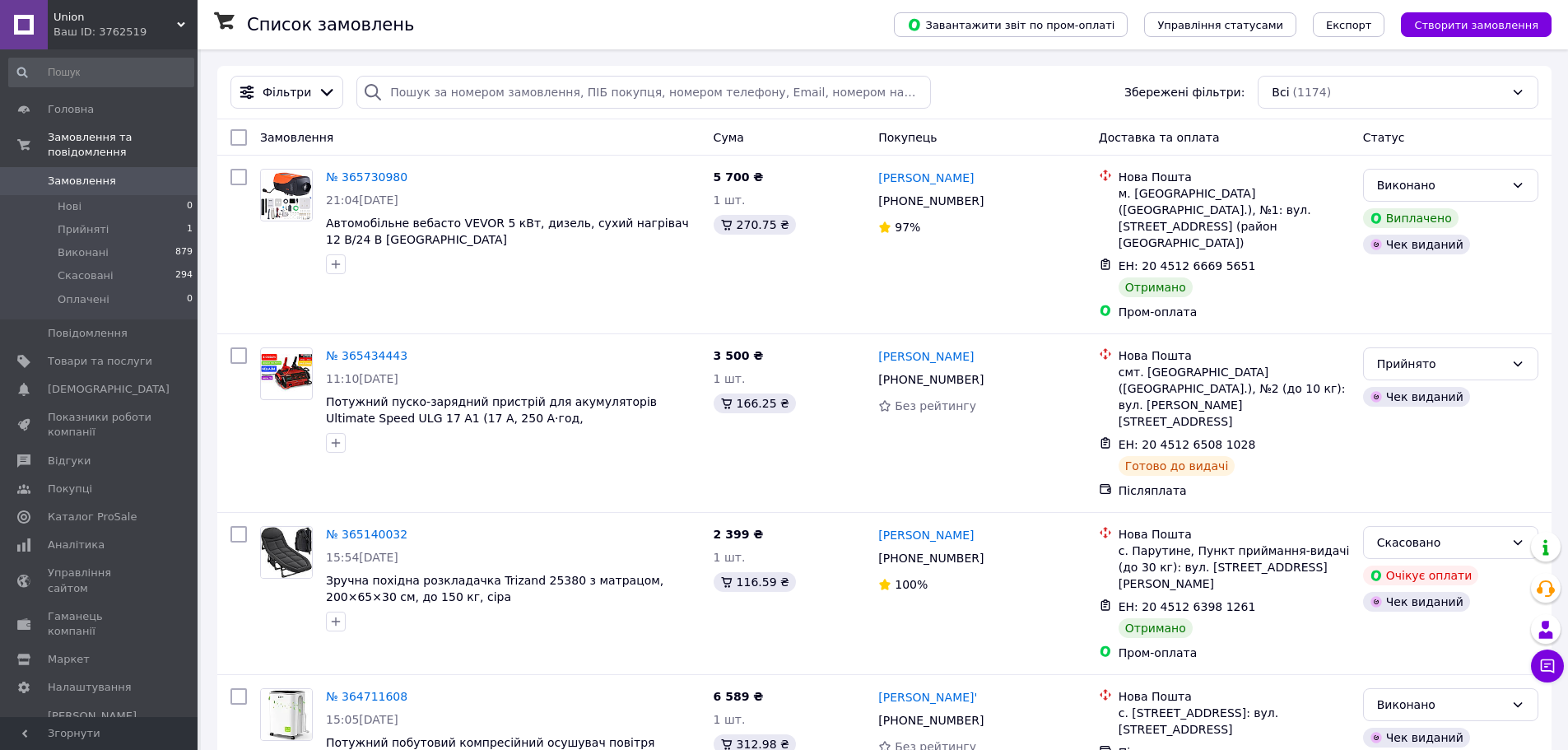
click at [175, 22] on span "Union" at bounding box center [115, 17] width 123 height 15
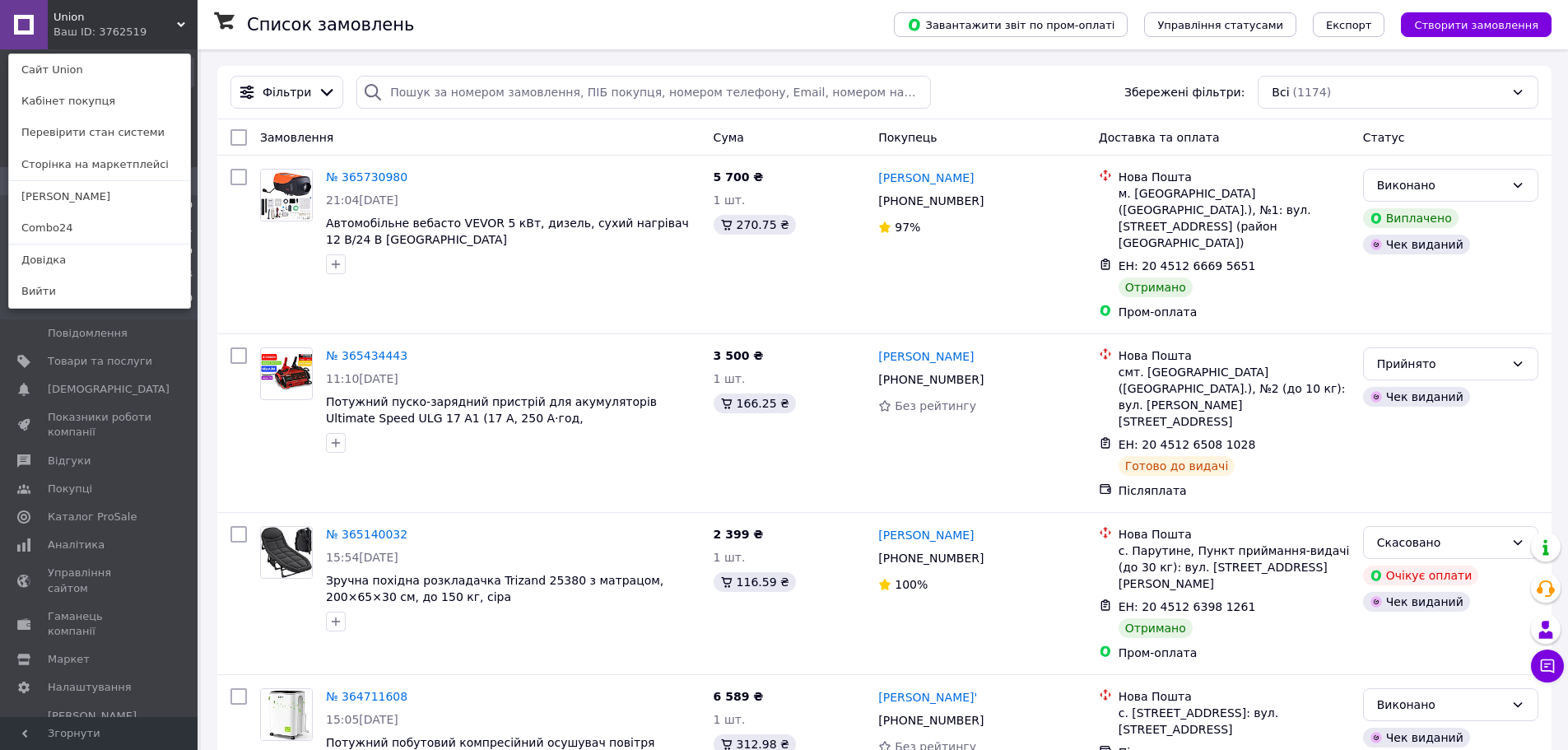
click at [94, 230] on link "Combo24" at bounding box center [99, 227] width 181 height 31
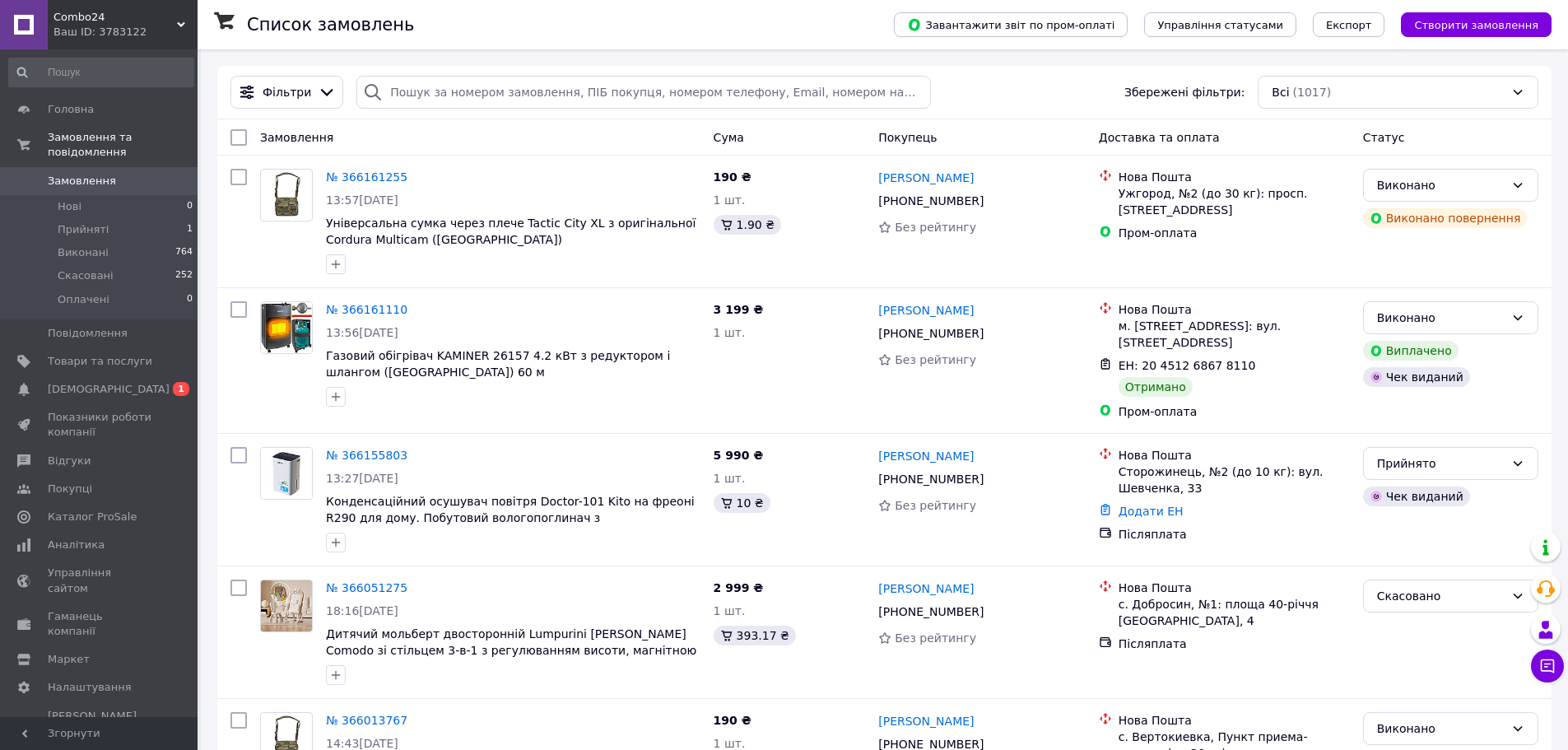
click at [137, 12] on span "Combo24" at bounding box center [115, 17] width 123 height 15
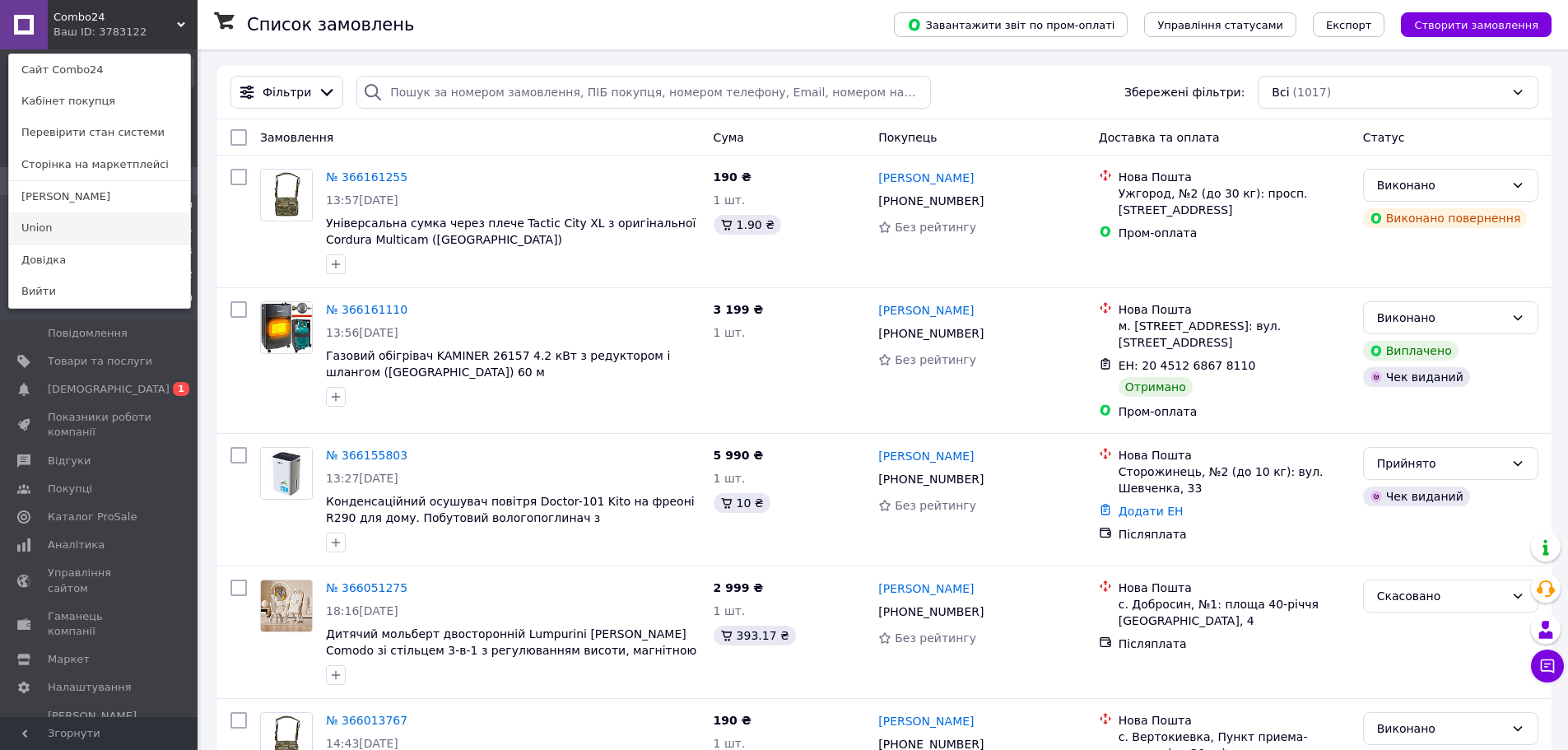
click at [69, 223] on link "Union" at bounding box center [99, 227] width 181 height 31
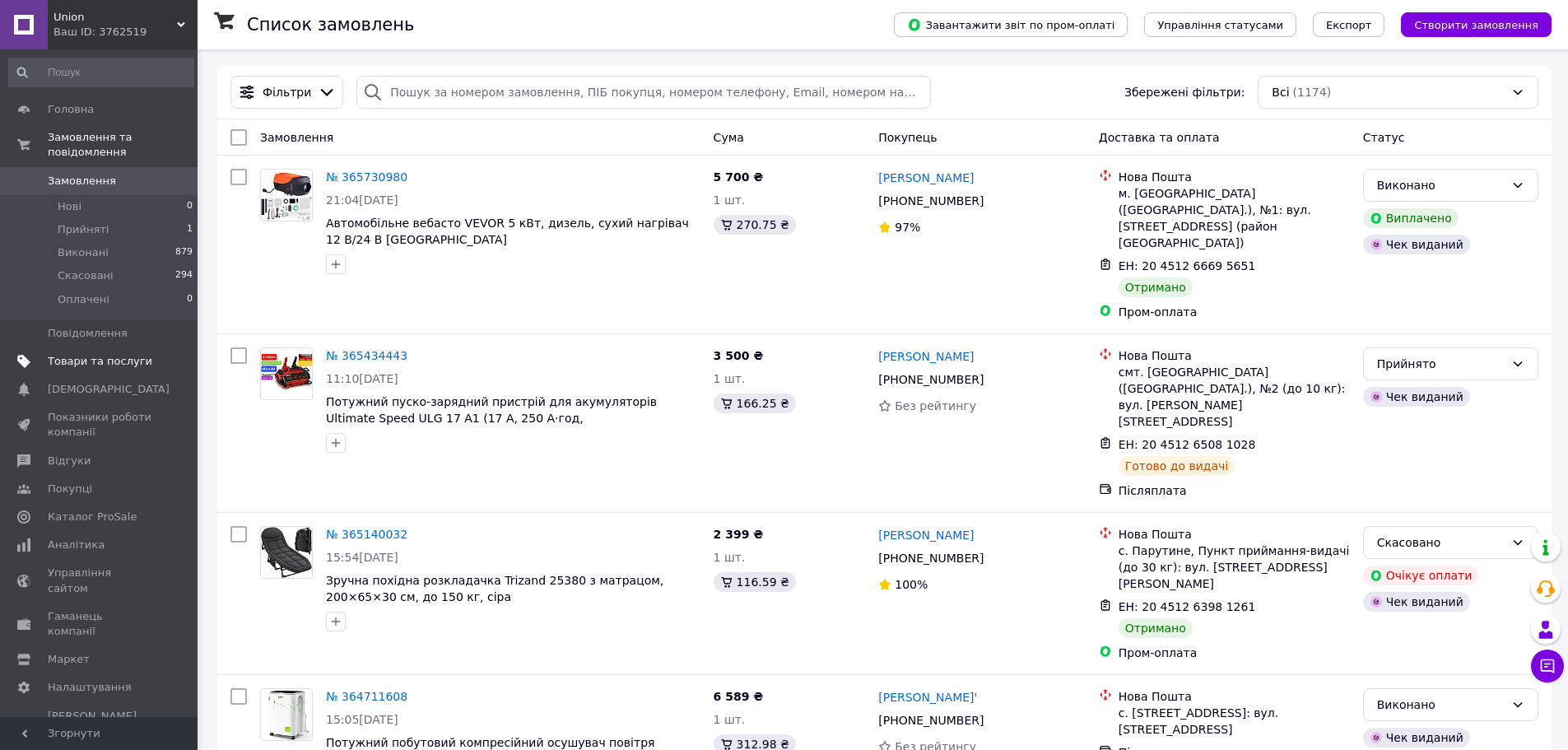
click at [123, 354] on span "Товари та послуги" at bounding box center [99, 361] width 104 height 15
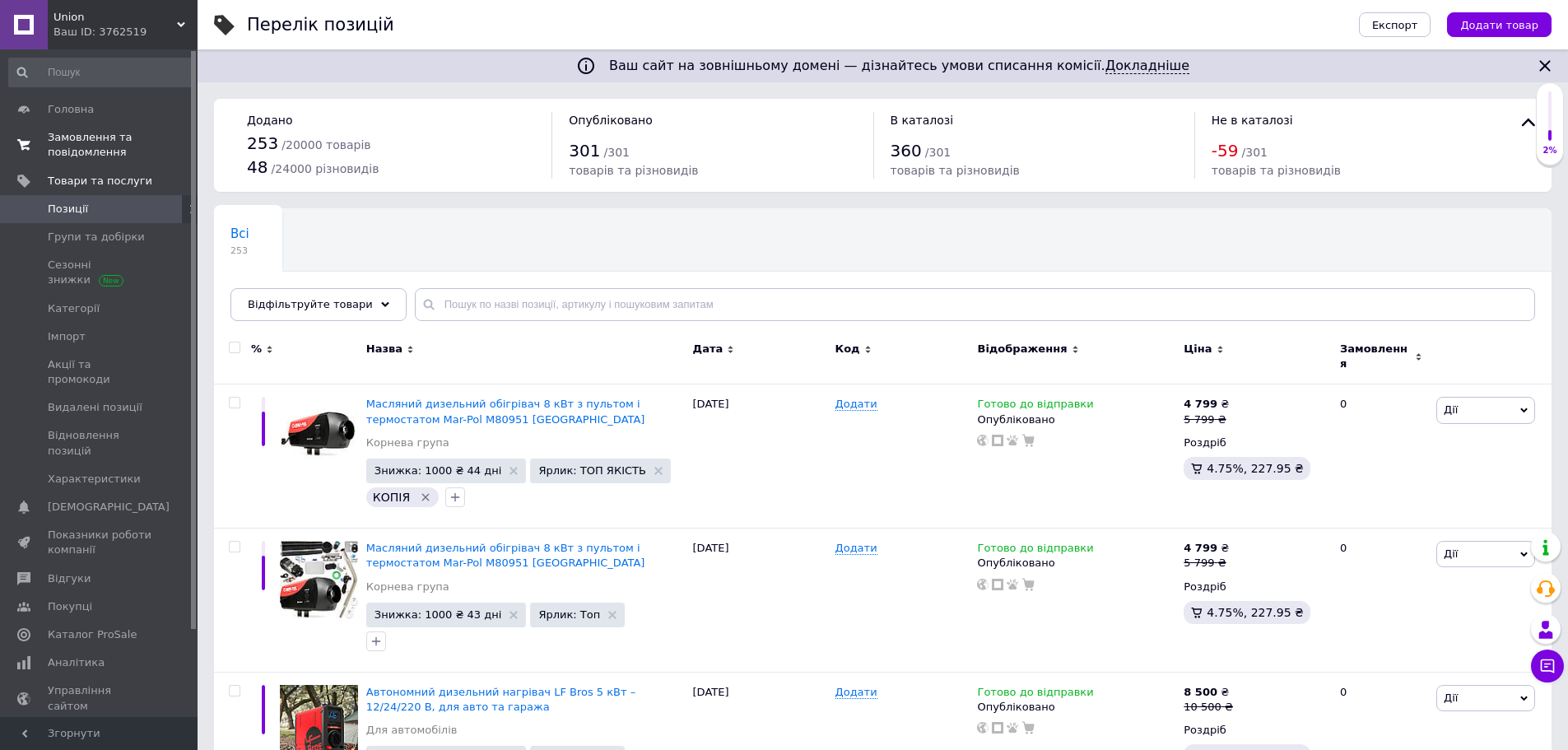
click at [113, 157] on span "Замовлення та повідомлення" at bounding box center [99, 145] width 104 height 30
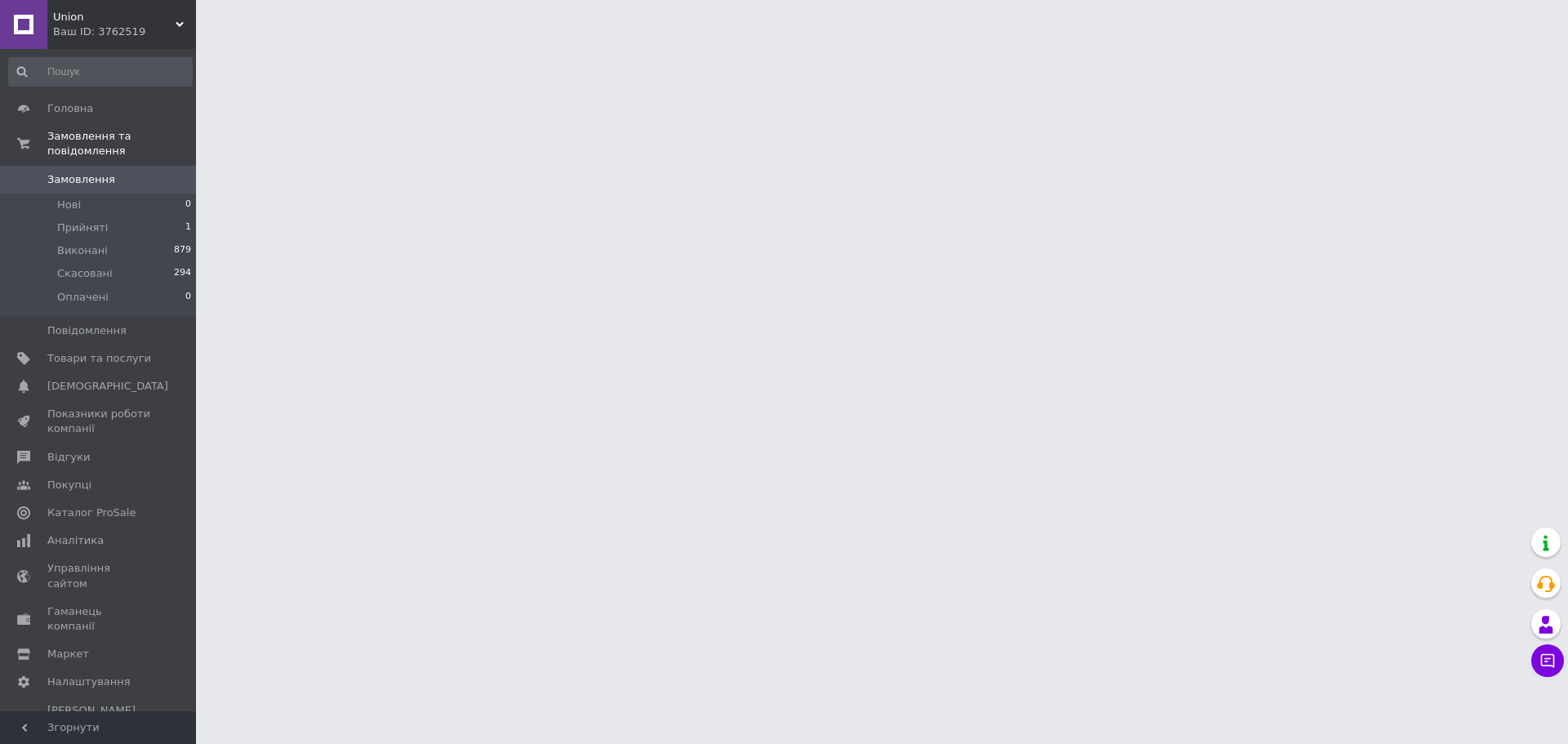
click at [165, 17] on span "Union" at bounding box center [114, 17] width 122 height 15
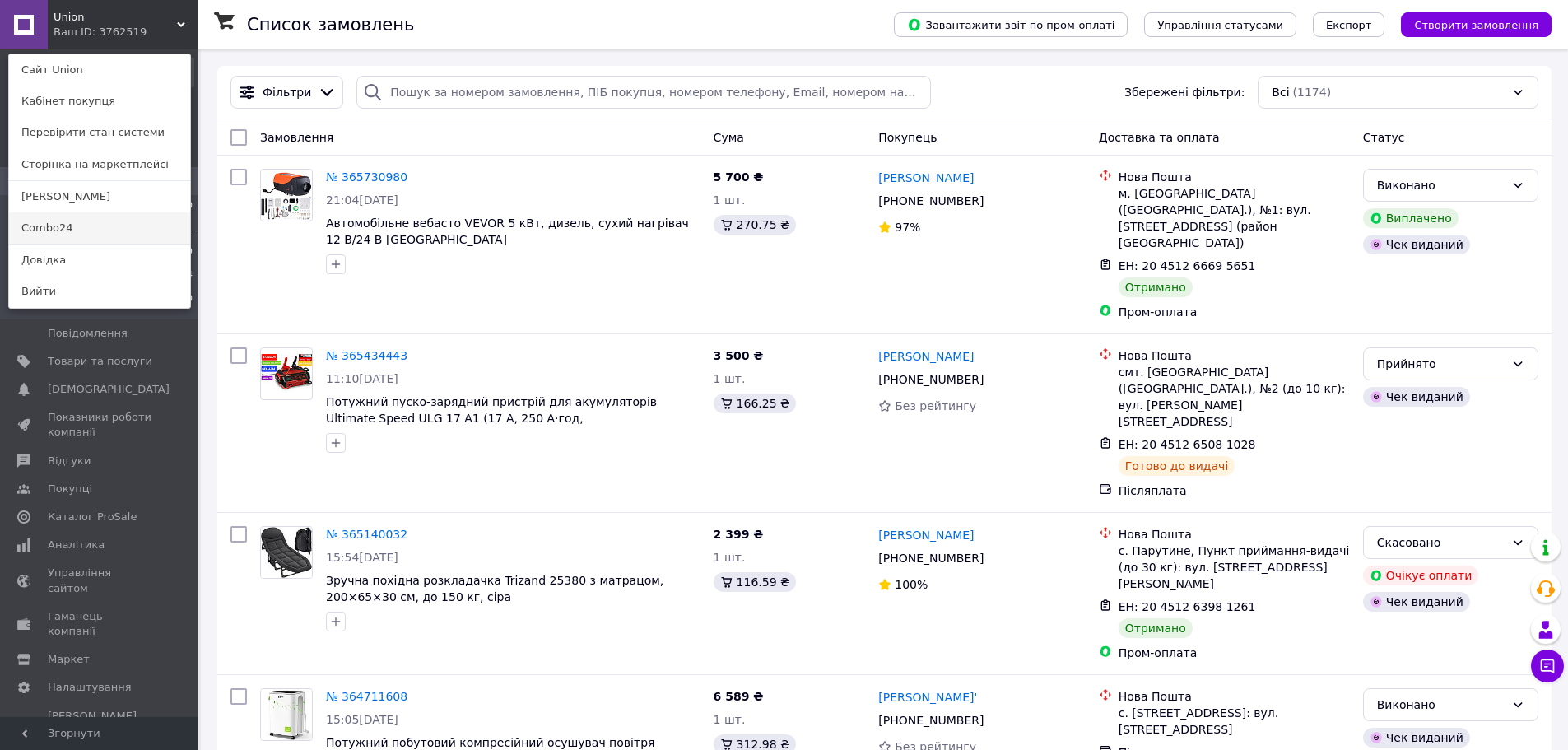
click at [103, 232] on link "Combo24" at bounding box center [99, 227] width 181 height 31
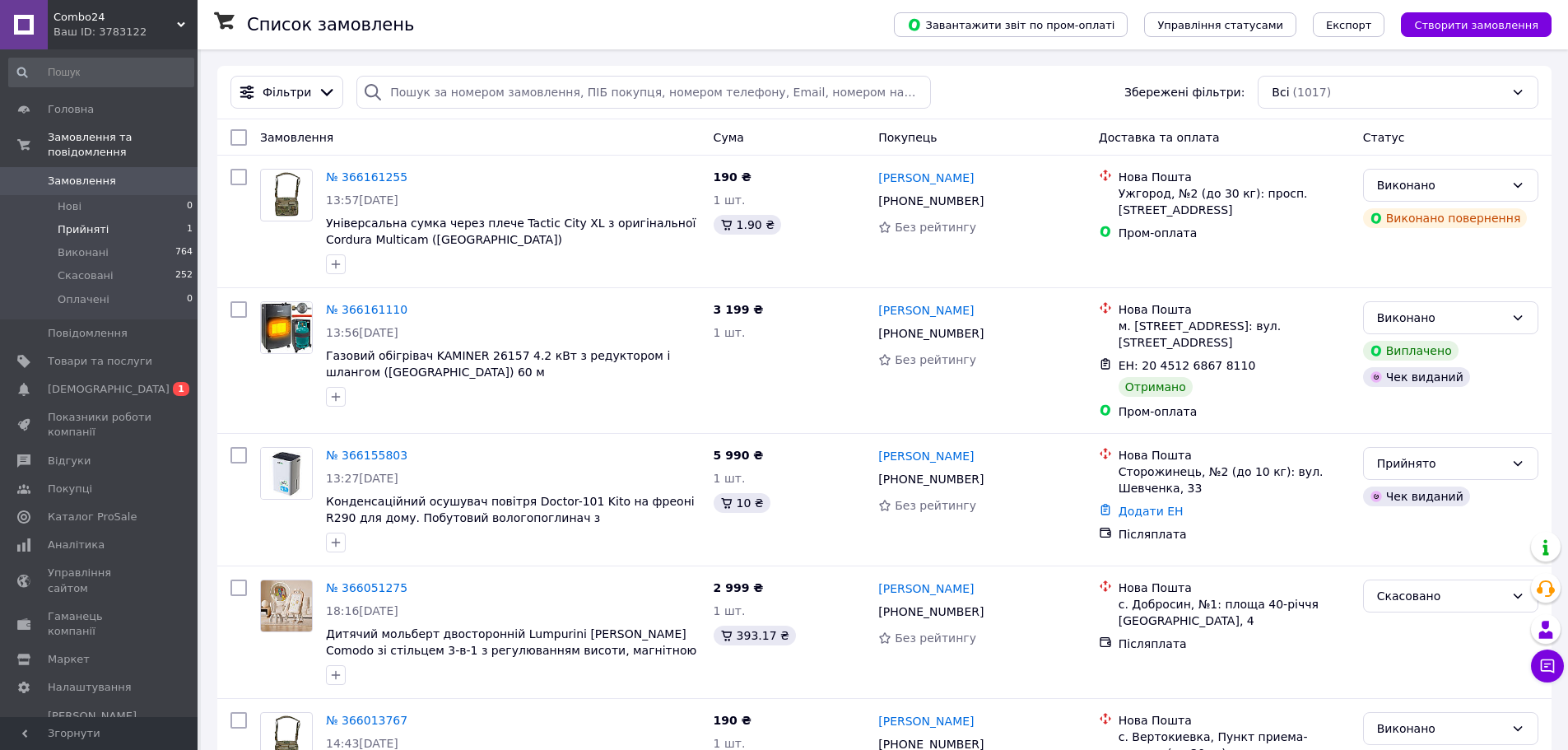
click at [136, 219] on li "Прийняті 1" at bounding box center [101, 229] width 203 height 23
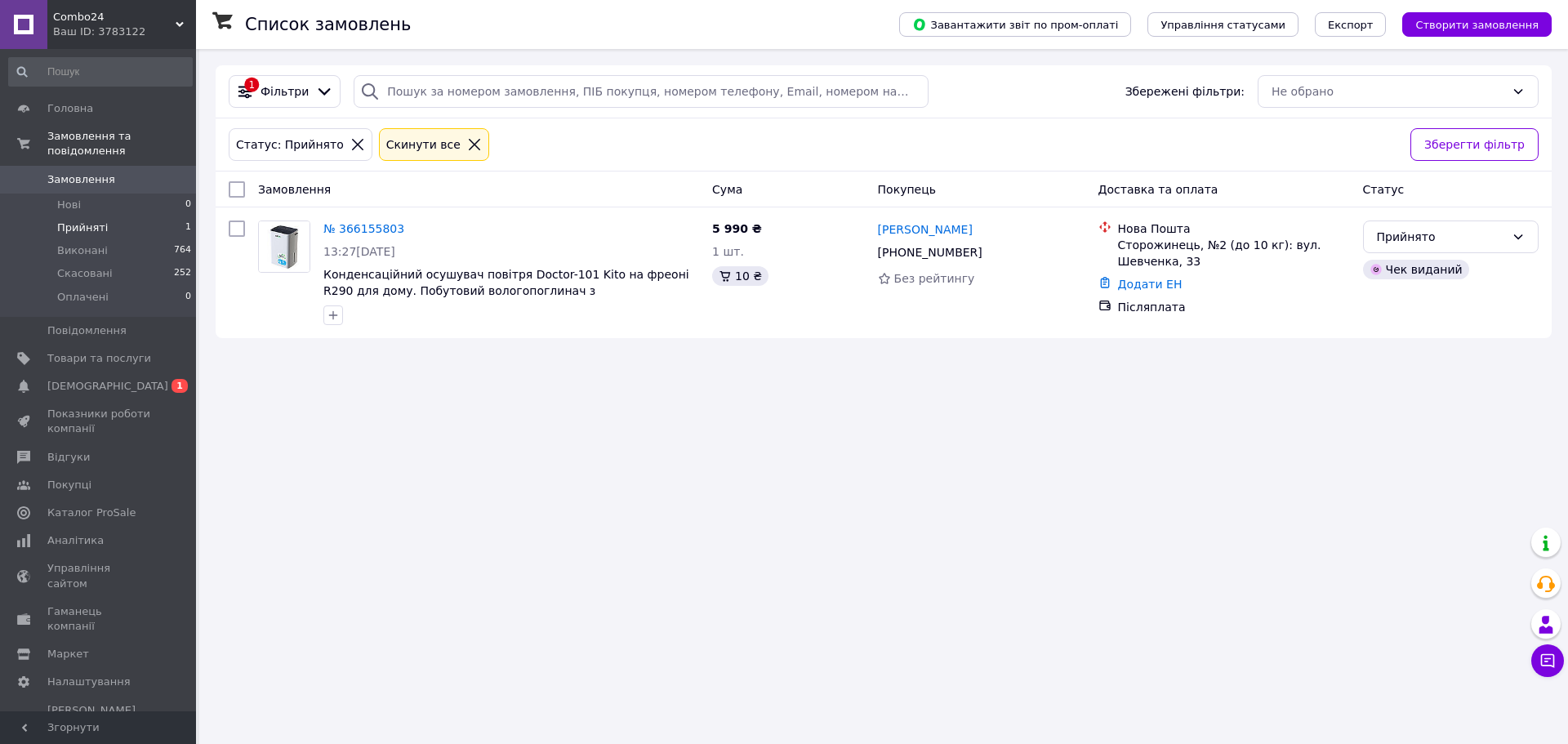
click at [99, 221] on span "Прийняті" at bounding box center [82, 228] width 50 height 15
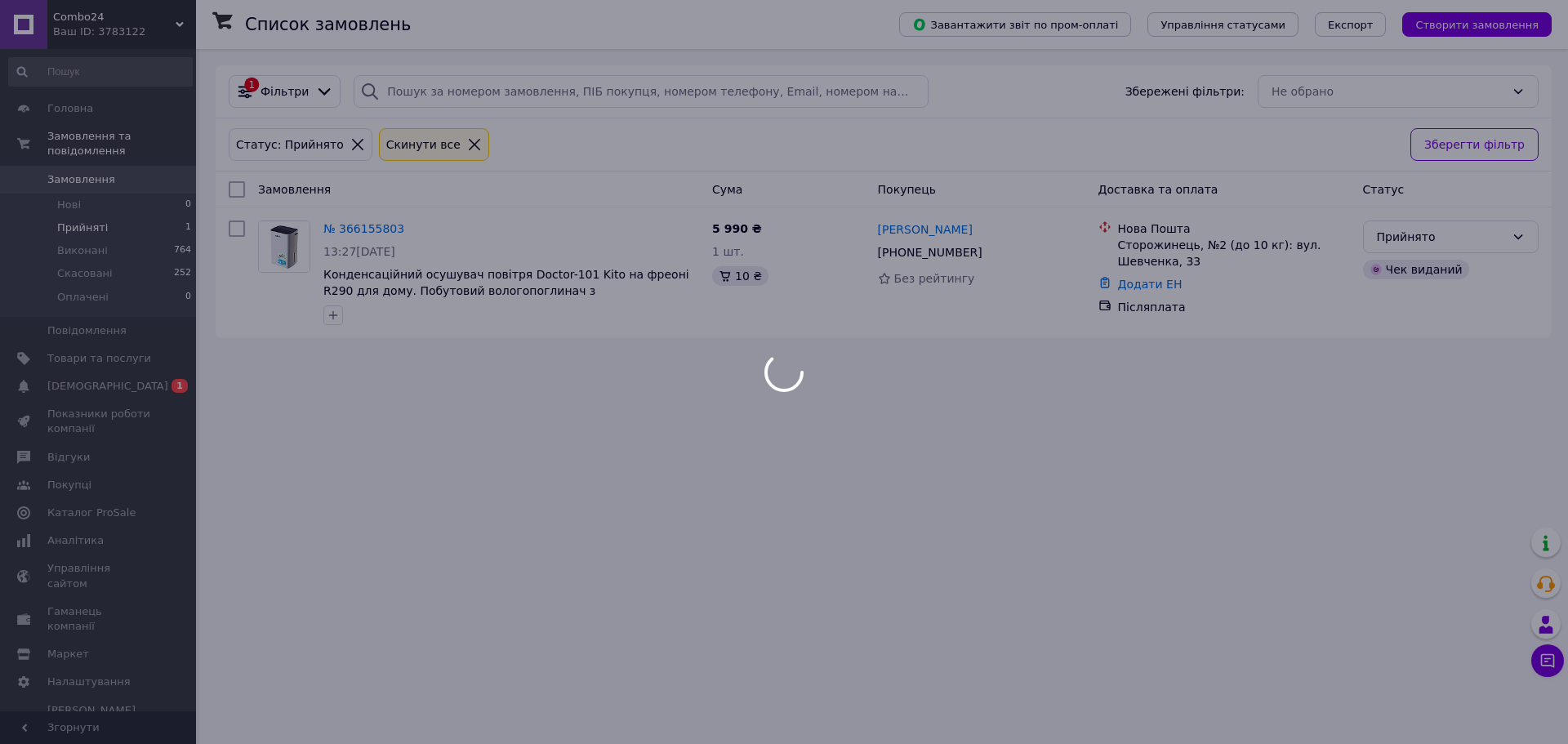
click at [157, 22] on body "Combo24 Ваш ID: 3783122 Сайт Combo24 Кабінет покупця Перевірити стан системи Ст…" at bounding box center [784, 372] width 1568 height 744
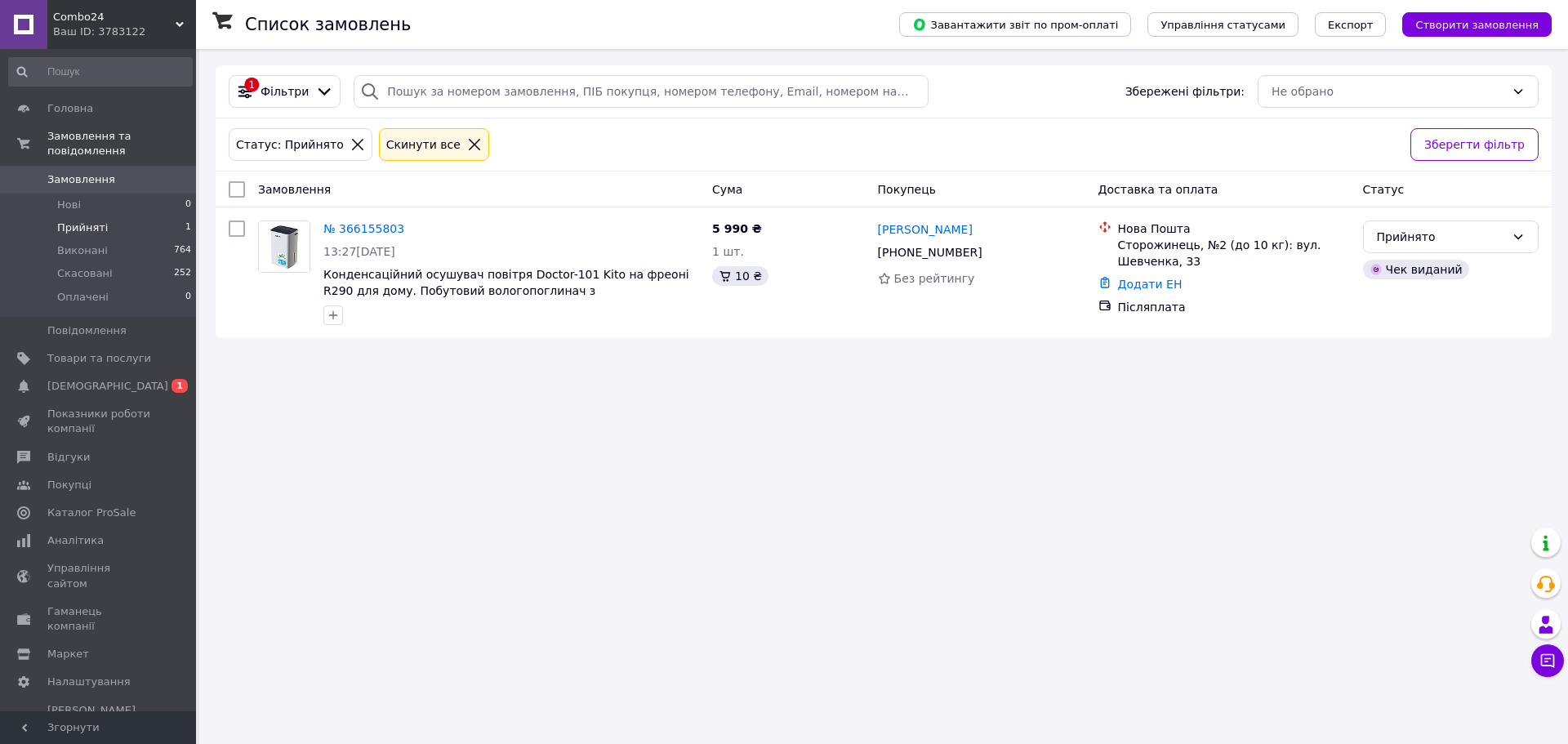
click at [128, 23] on span "Combo24" at bounding box center [114, 17] width 122 height 15
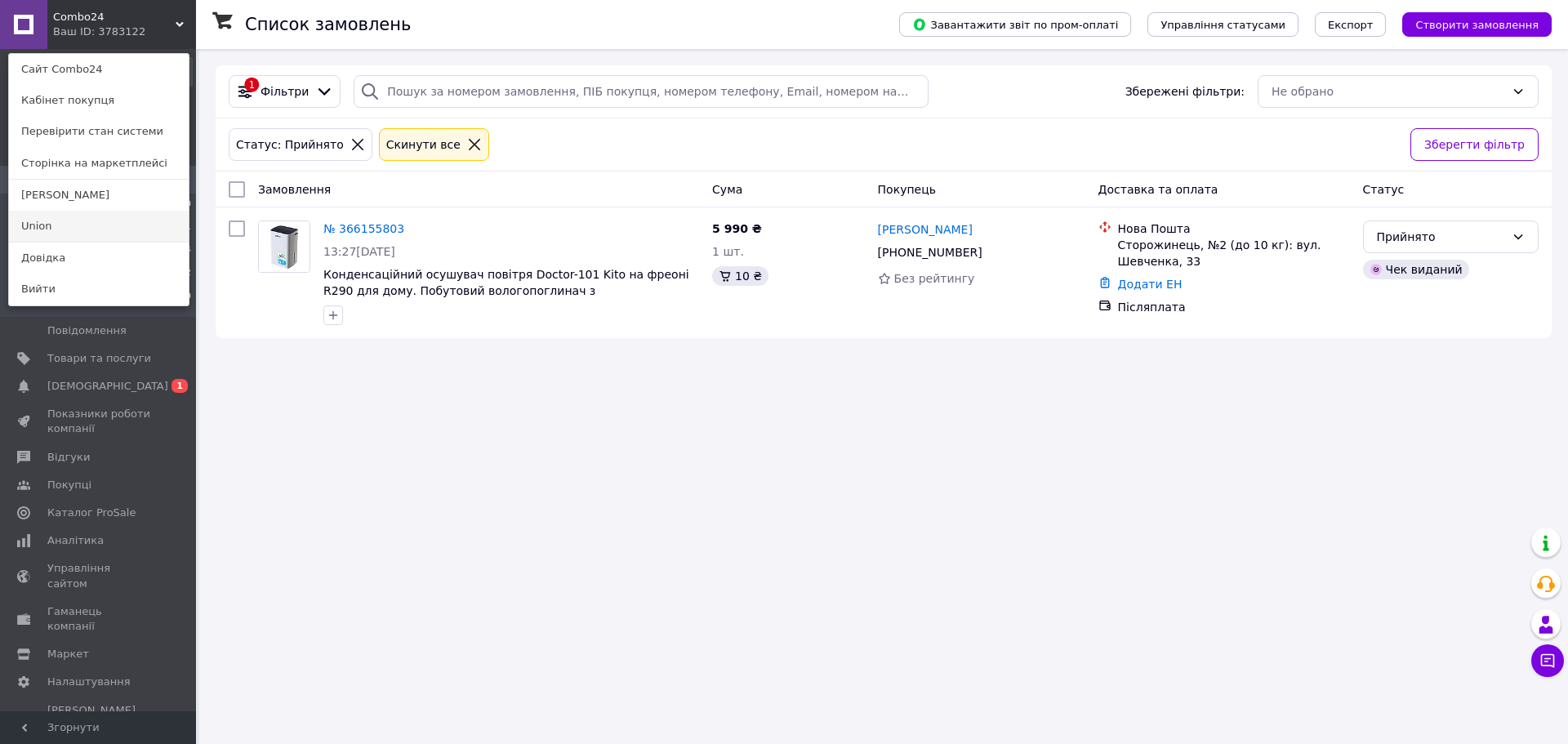
click at [93, 222] on link "Union" at bounding box center [99, 226] width 179 height 31
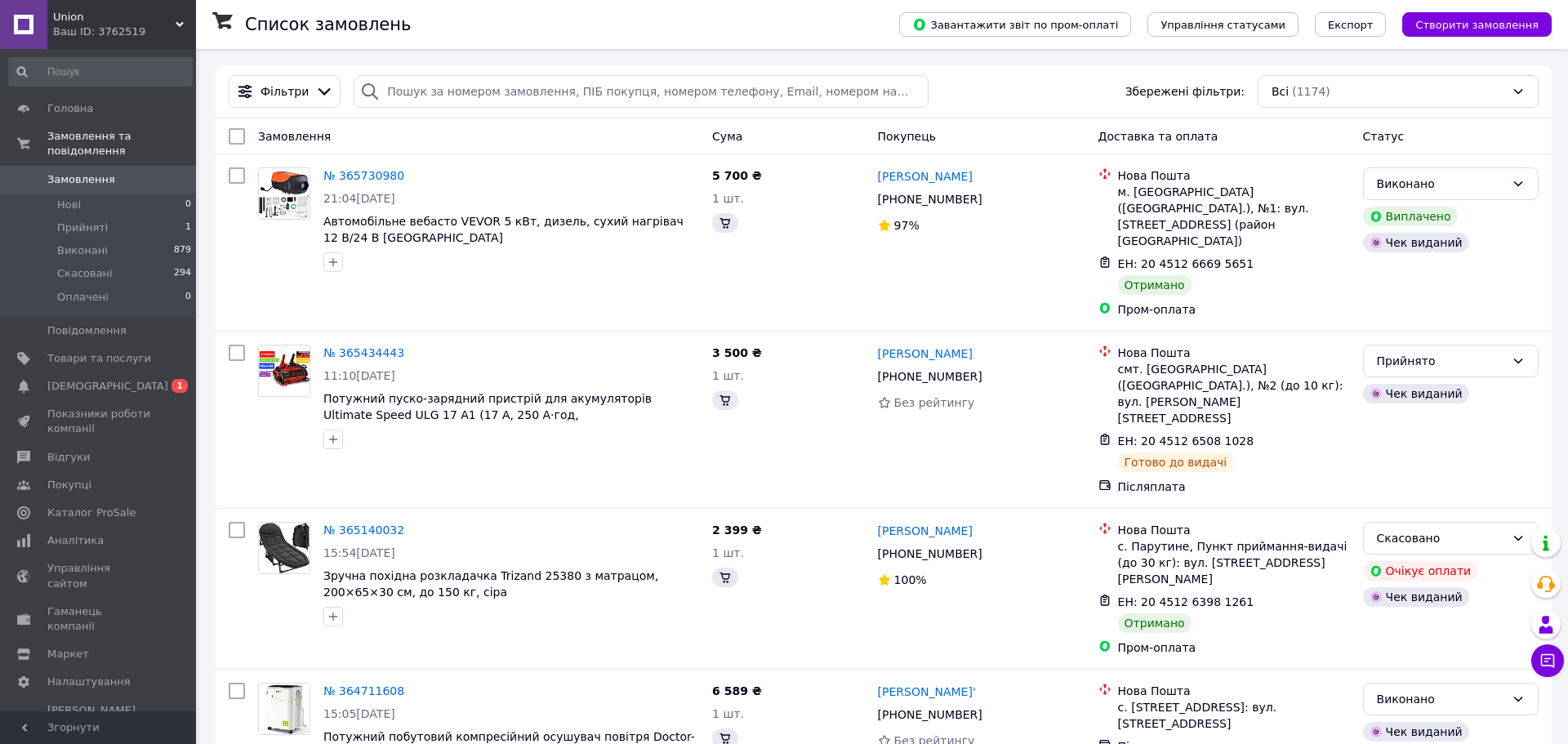
click at [166, 22] on span "Union" at bounding box center [114, 17] width 122 height 15
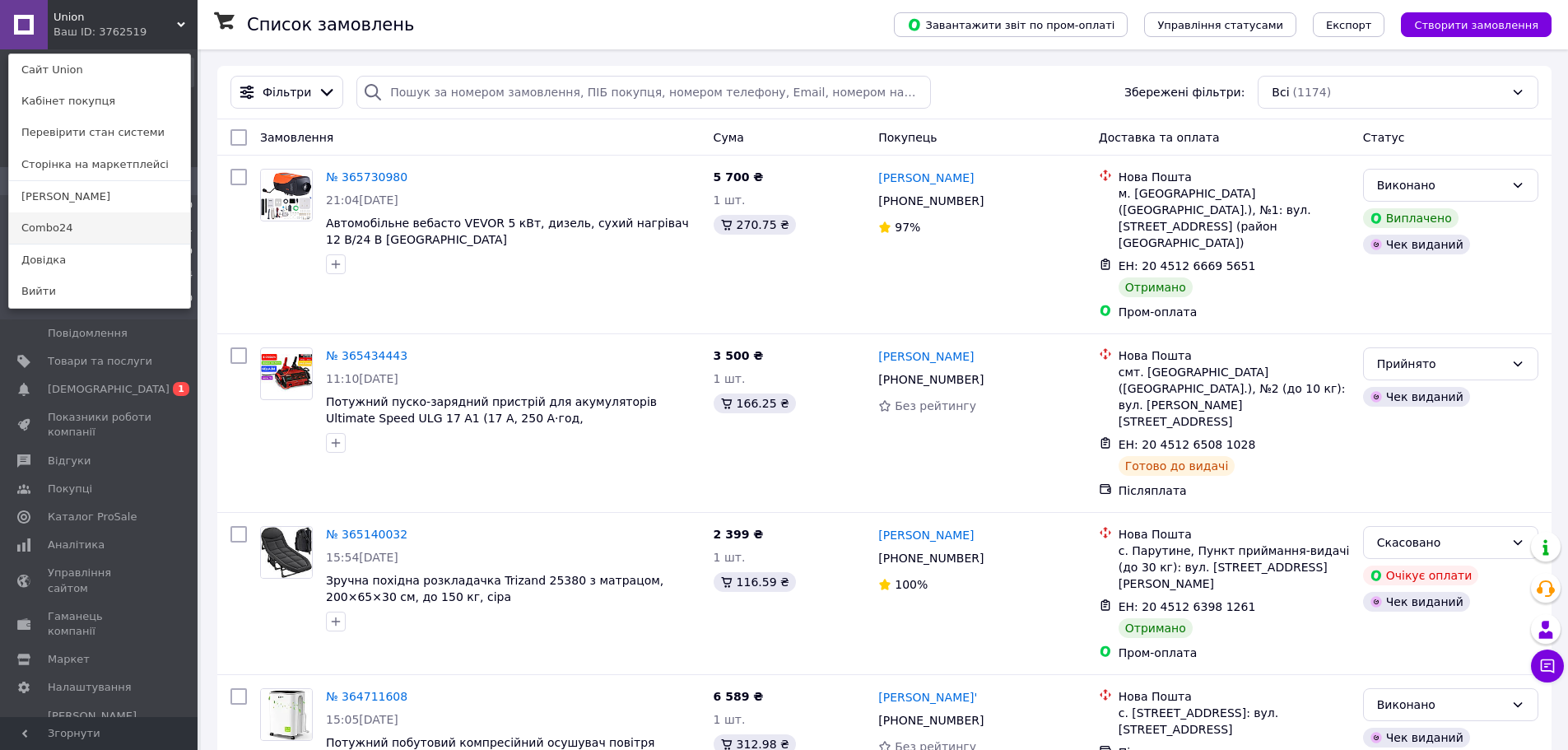
click at [90, 234] on link "Combo24" at bounding box center [99, 227] width 181 height 31
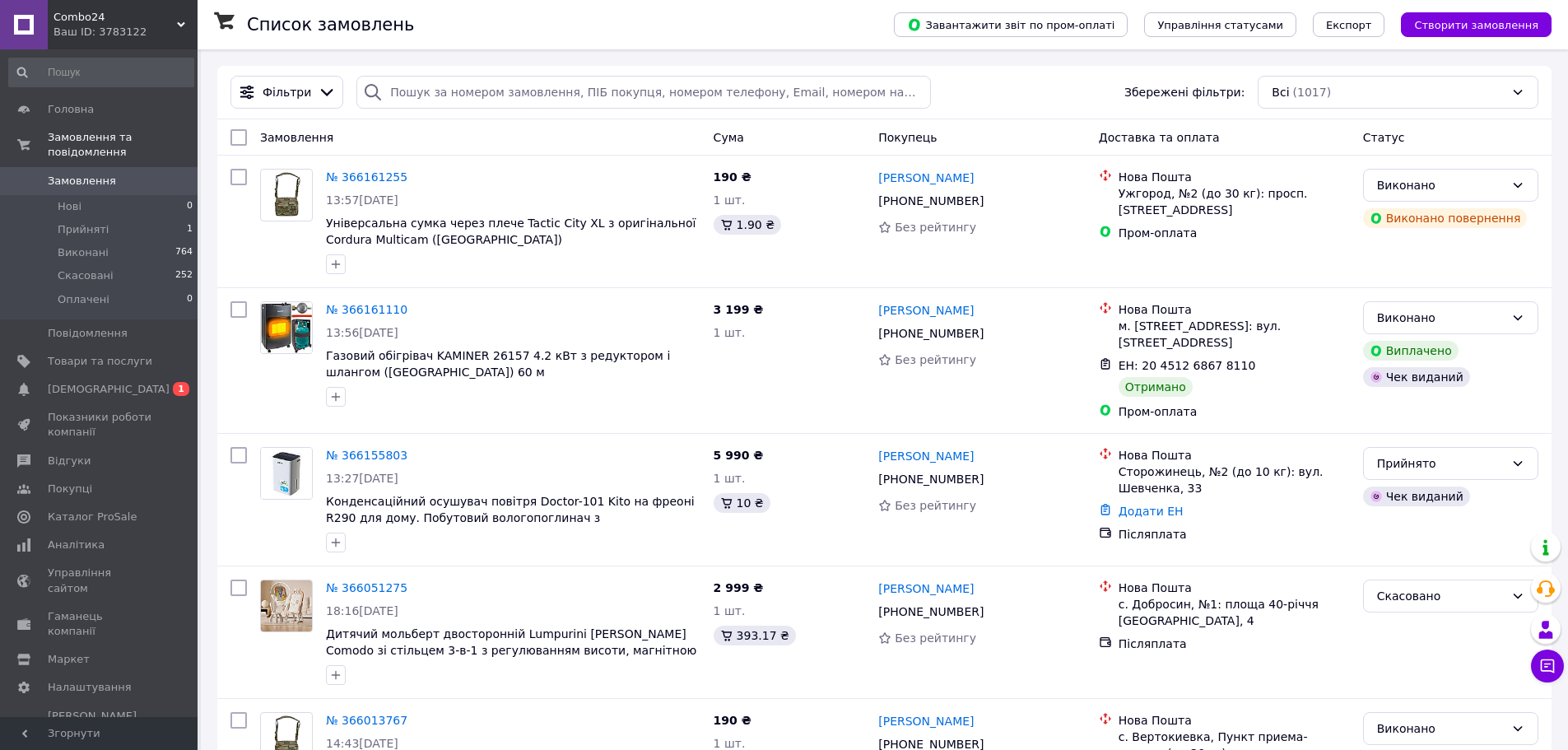
click at [156, 24] on span "Combo24" at bounding box center [115, 17] width 123 height 15
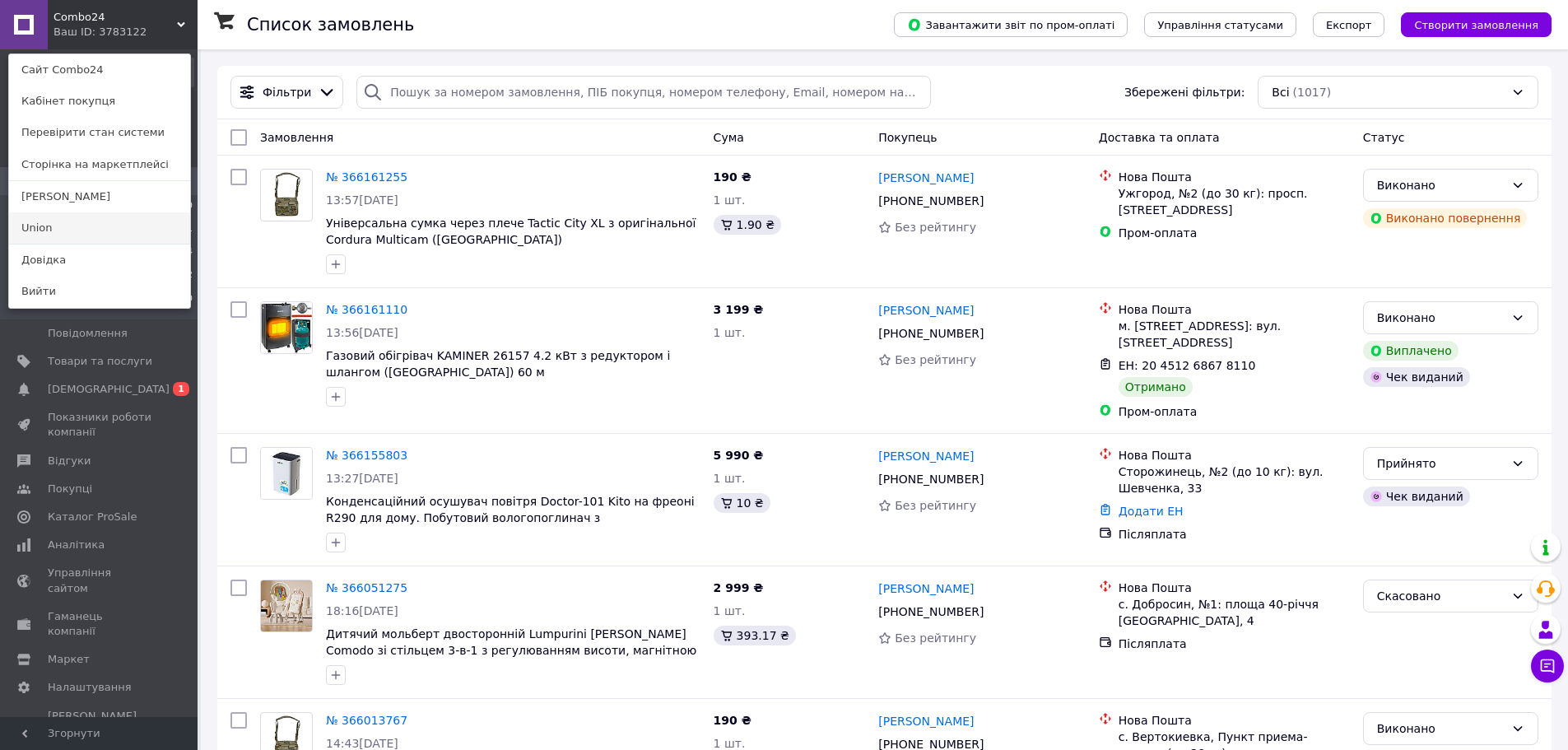
click at [99, 225] on link "Union" at bounding box center [99, 227] width 181 height 31
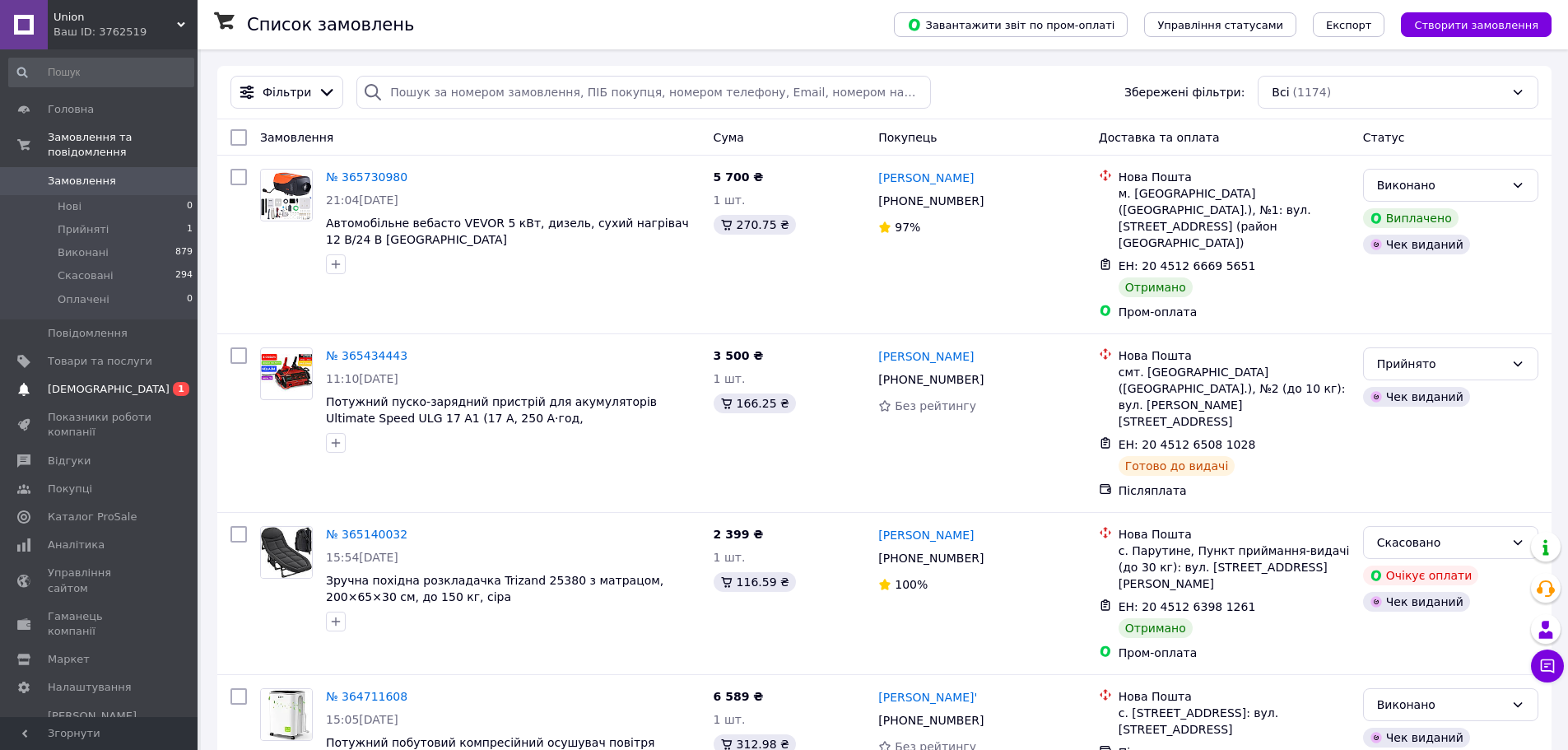
click at [137, 381] on span "[DEMOGRAPHIC_DATA]" at bounding box center [99, 388] width 104 height 15
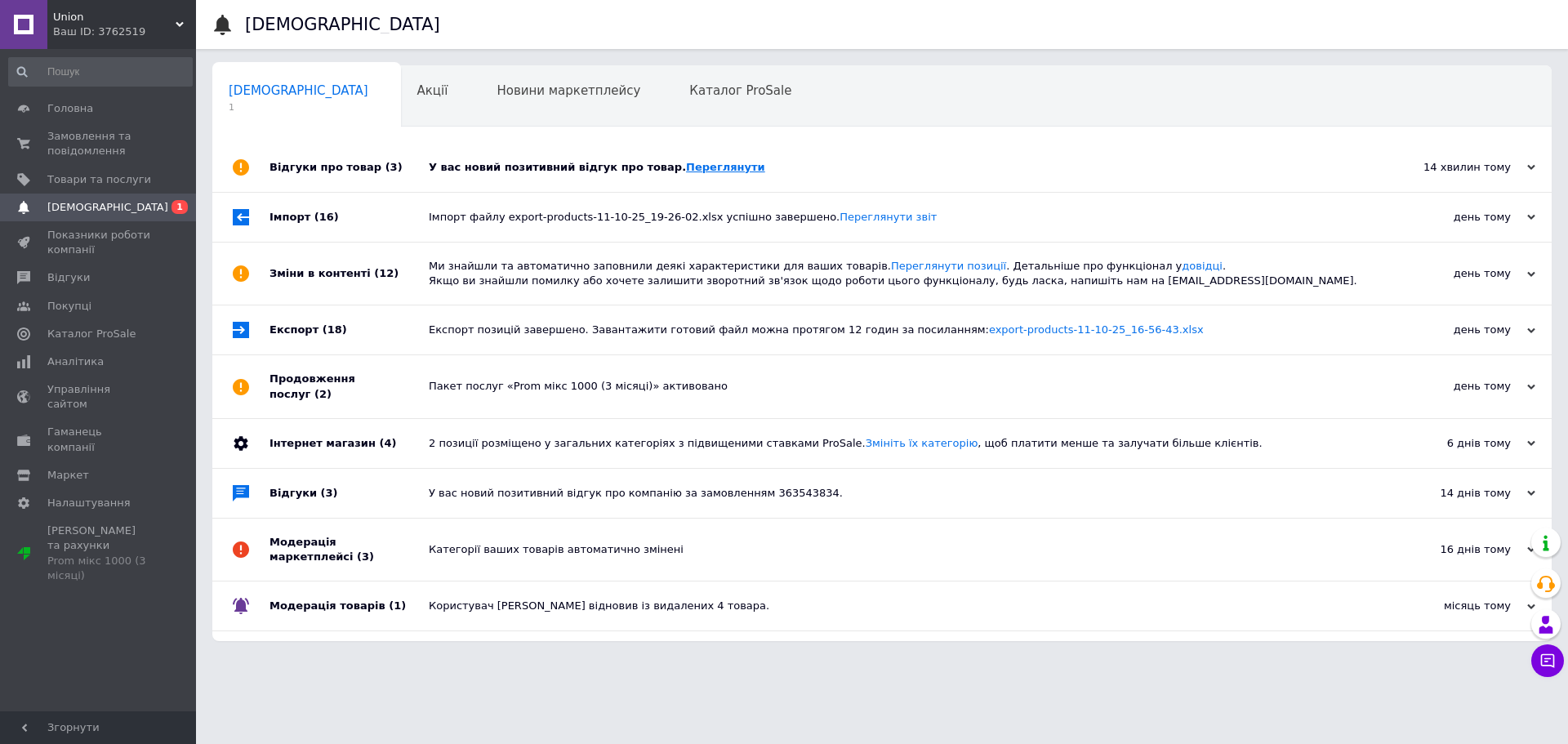
click at [693, 165] on link "Переглянути" at bounding box center [725, 167] width 79 height 12
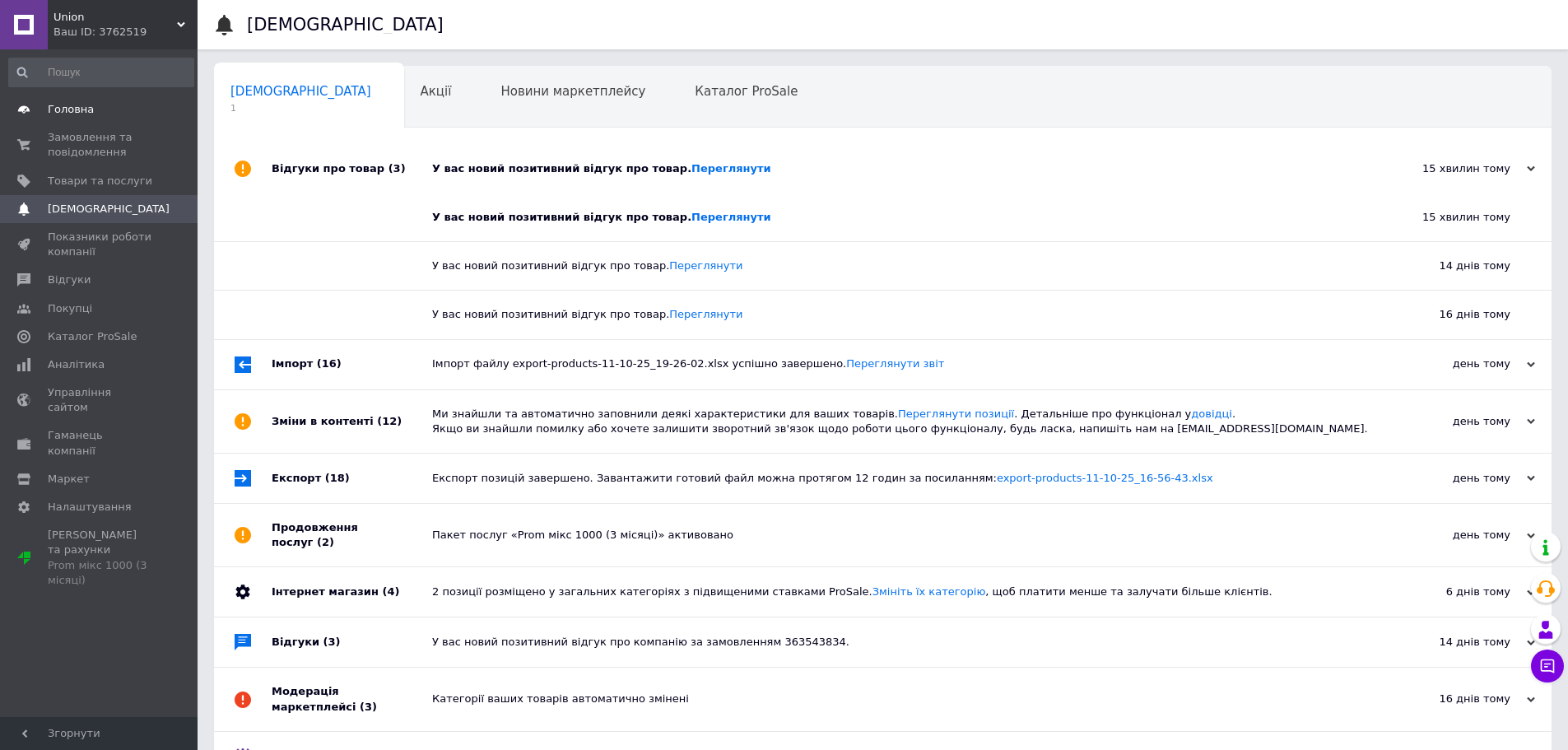
click at [76, 112] on span "Головна" at bounding box center [71, 109] width 46 height 15
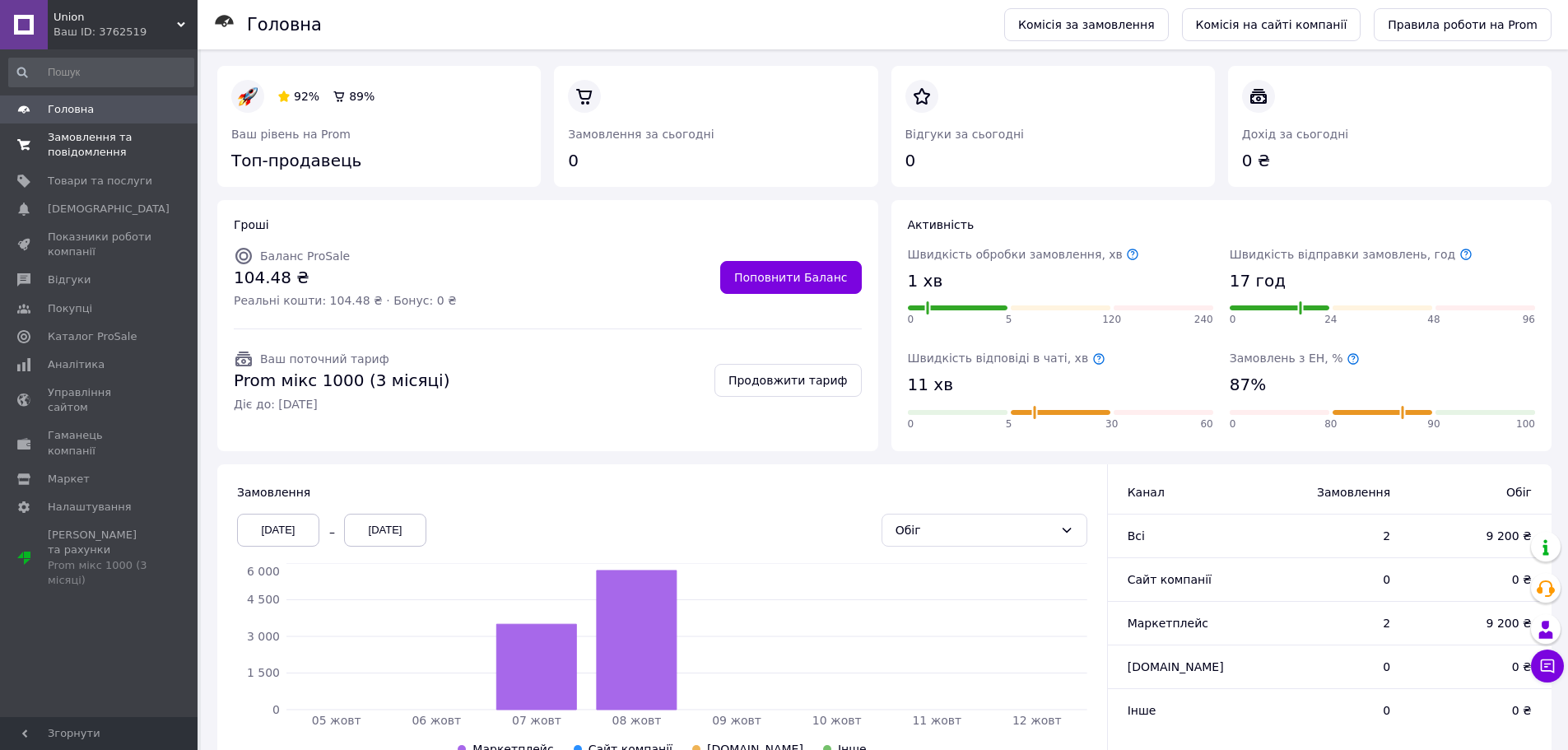
click at [97, 146] on span "Замовлення та повідомлення" at bounding box center [99, 145] width 104 height 30
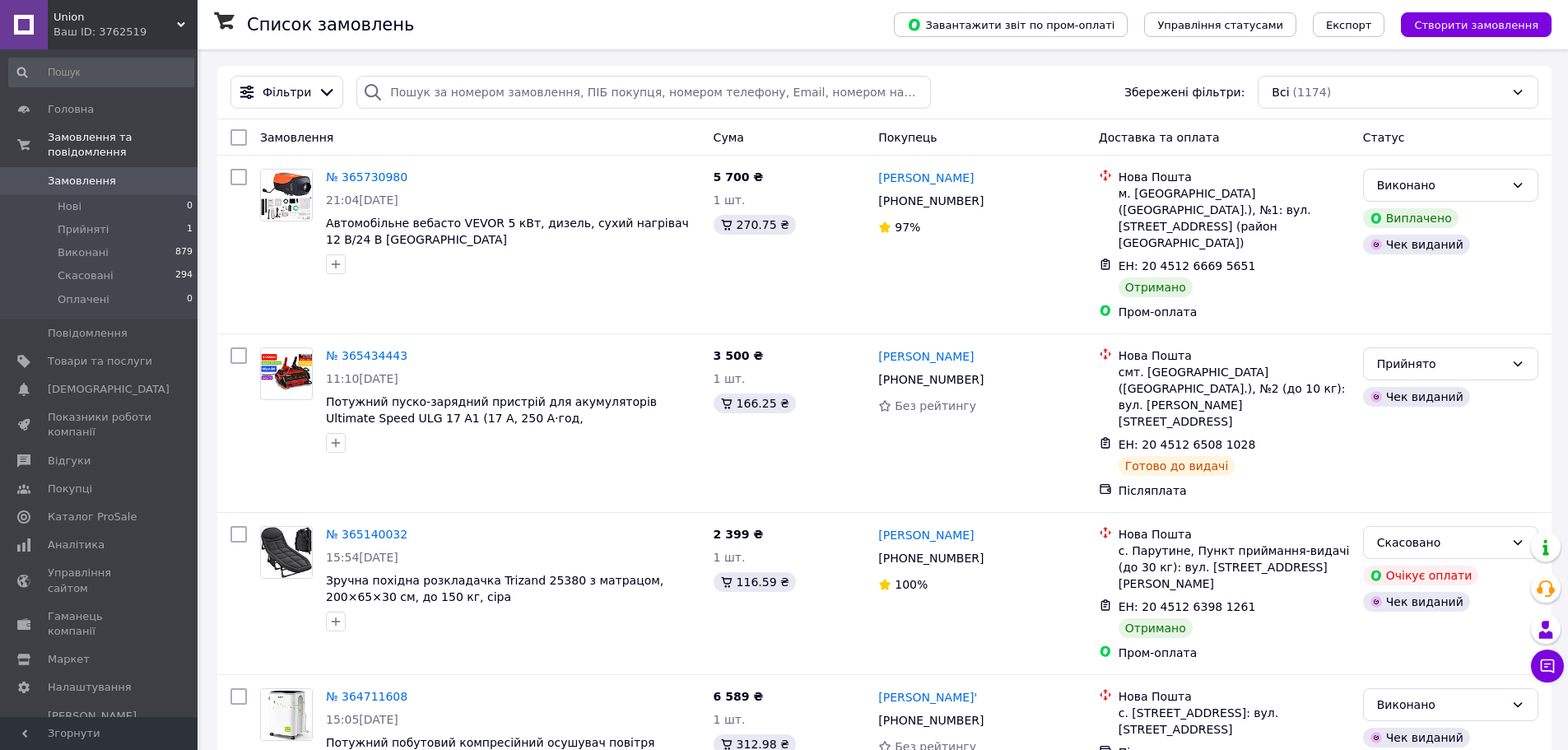
click at [127, 4] on div "Union Ваш ID: 3762519" at bounding box center [122, 25] width 150 height 50
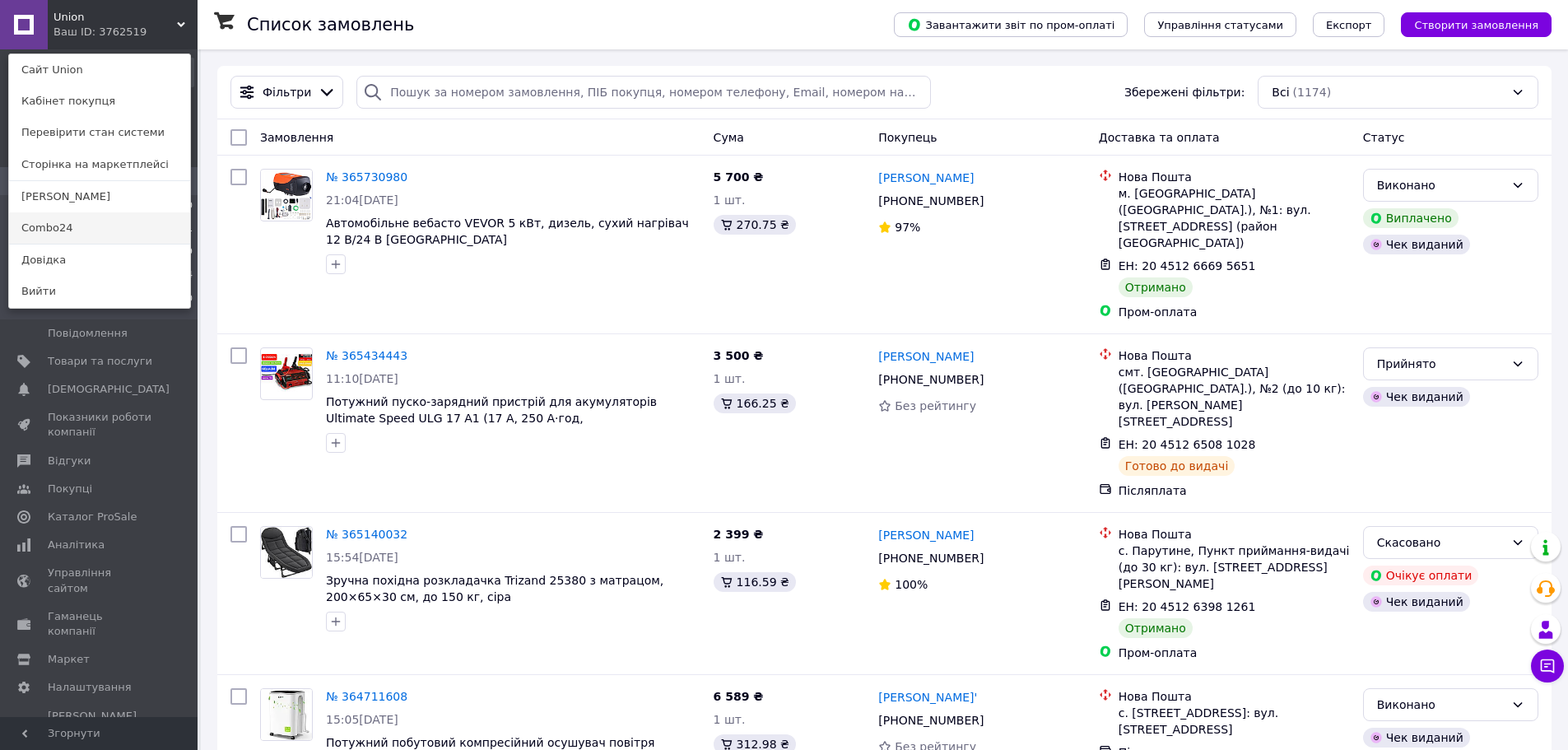
click at [100, 230] on link "Combo24" at bounding box center [99, 227] width 181 height 31
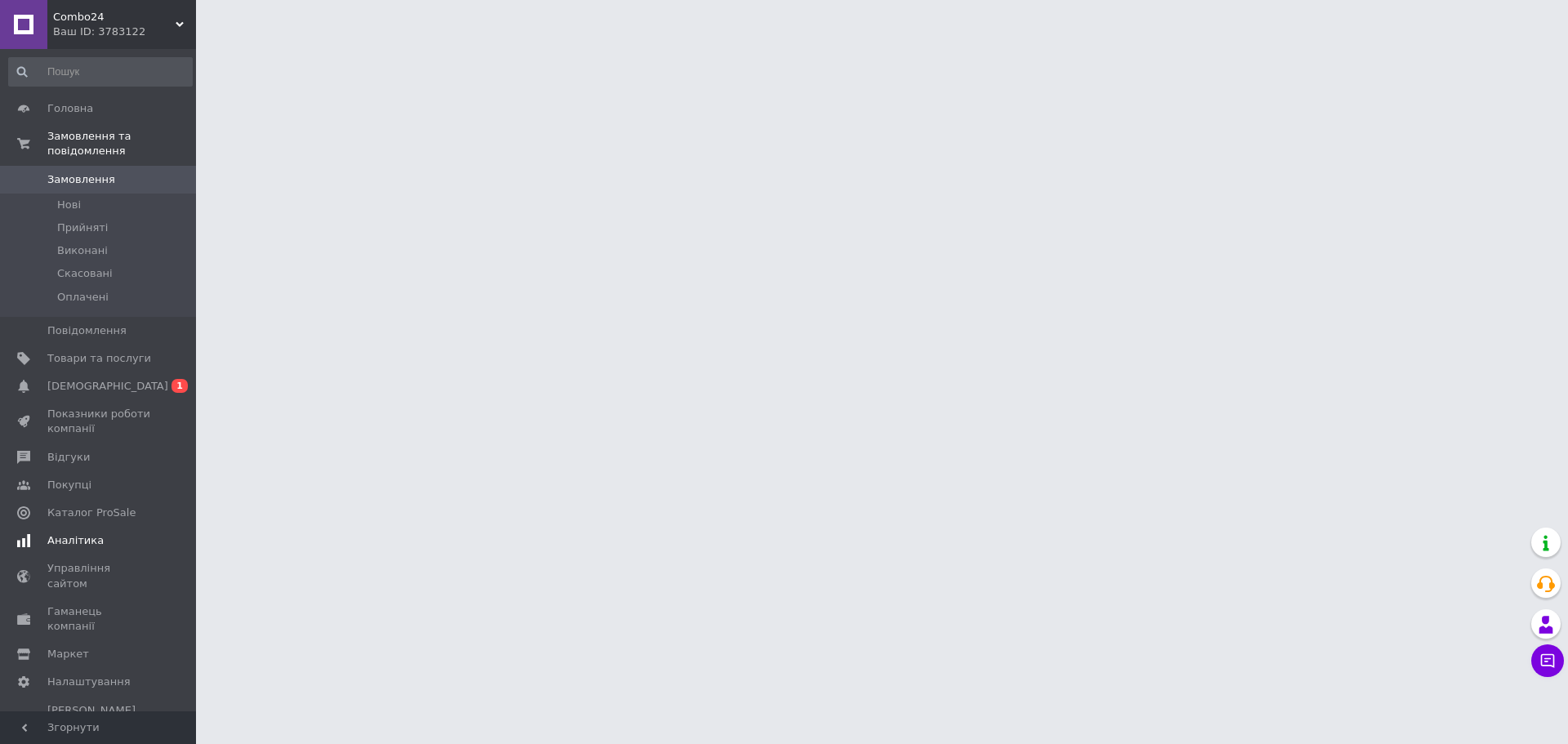
click at [117, 378] on span "[DEMOGRAPHIC_DATA]" at bounding box center [99, 385] width 103 height 15
